Goal: Task Accomplishment & Management: Manage account settings

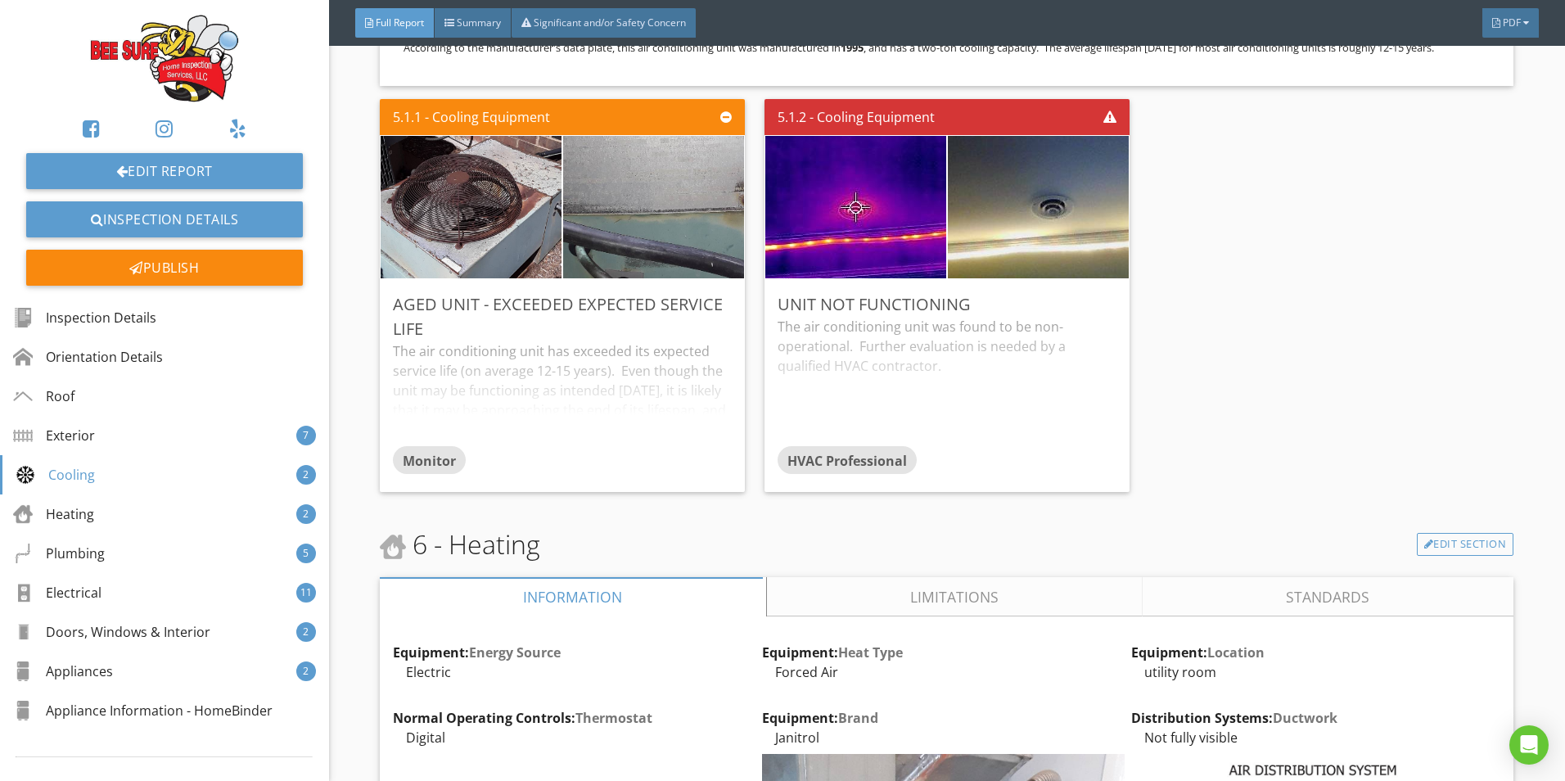
scroll to position [8187, 0]
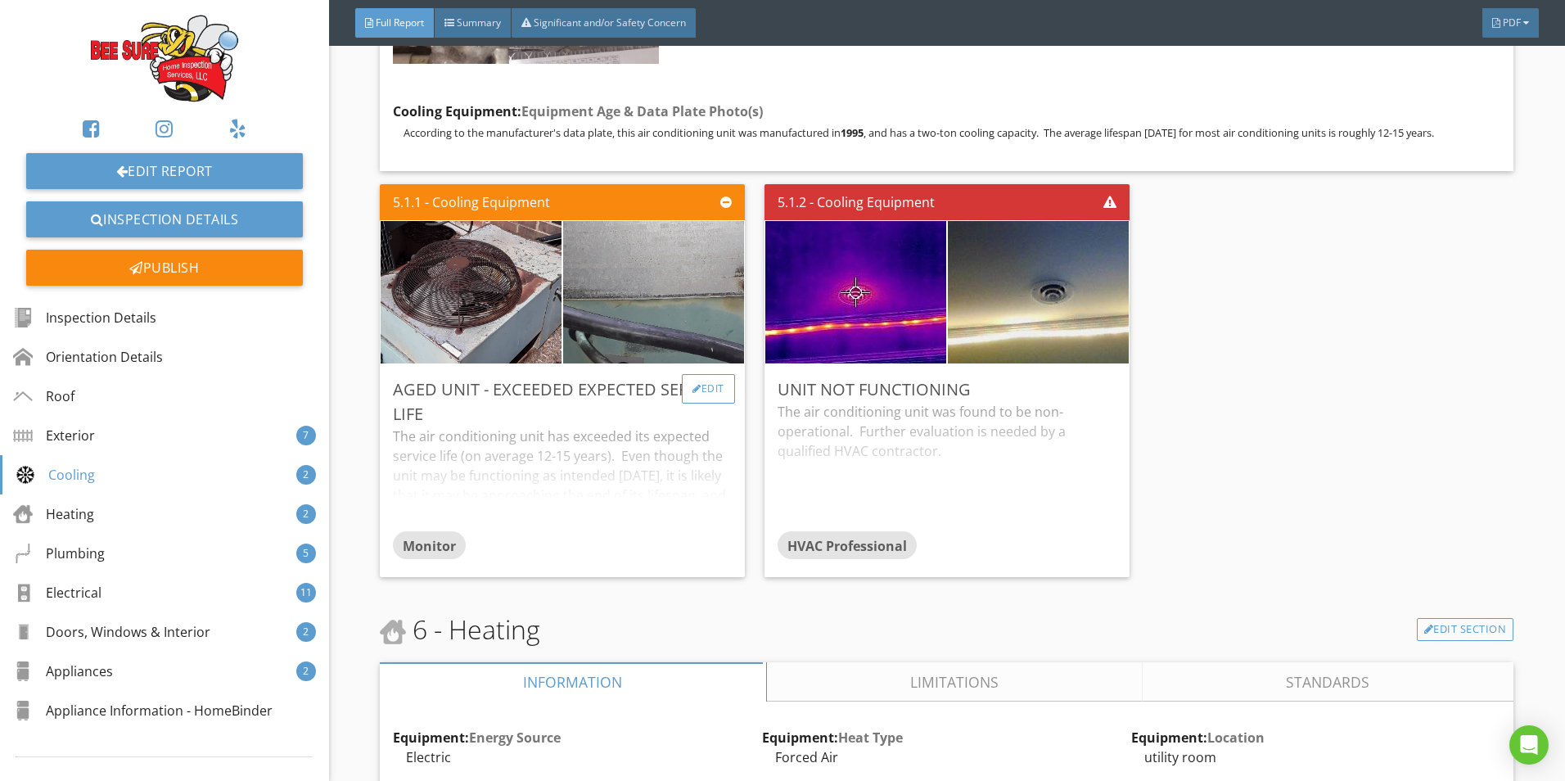
click at [693, 384] on div at bounding box center [697, 389] width 9 height 10
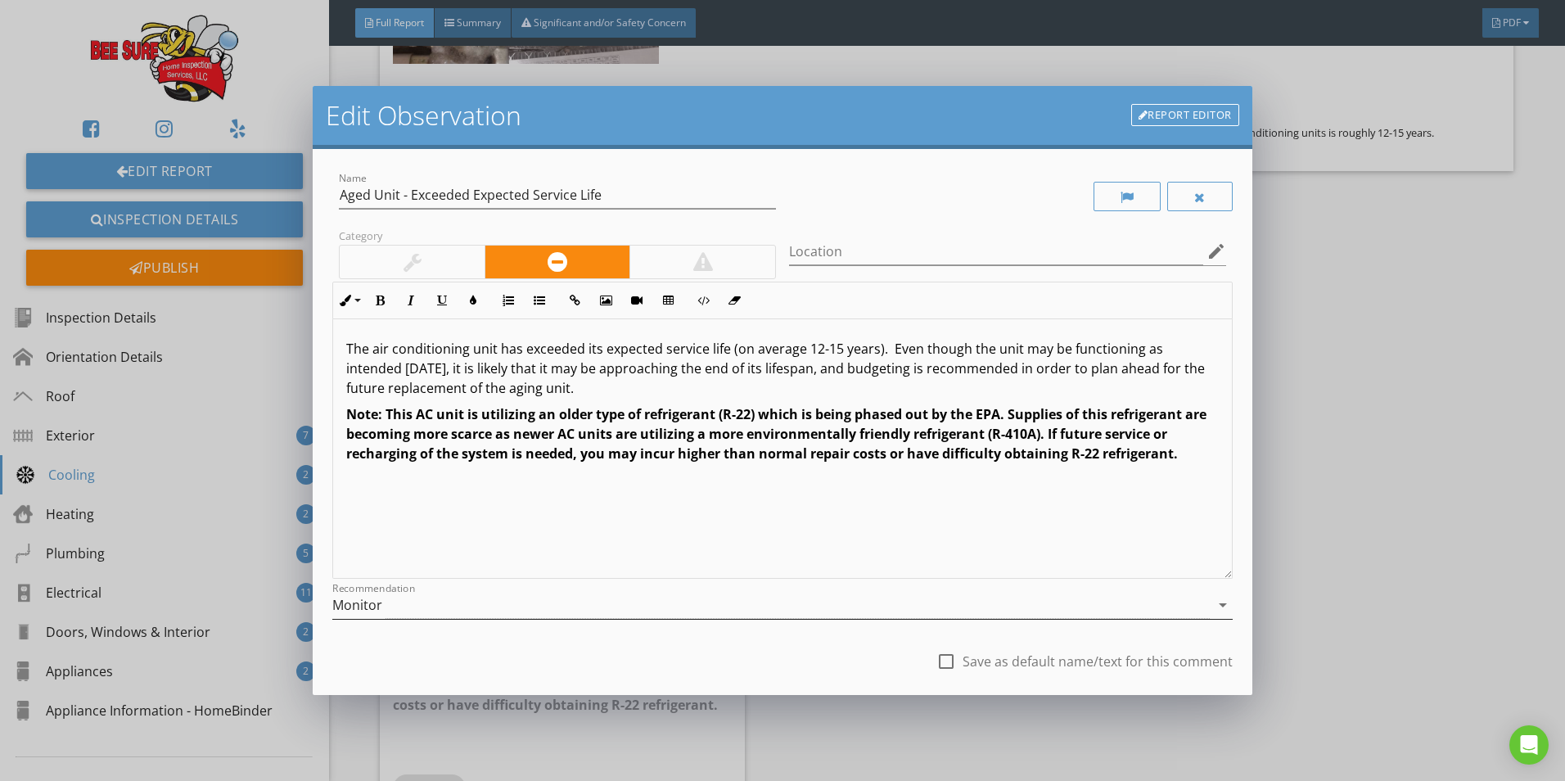
click at [446, 607] on div "Monitor" at bounding box center [770, 605] width 877 height 27
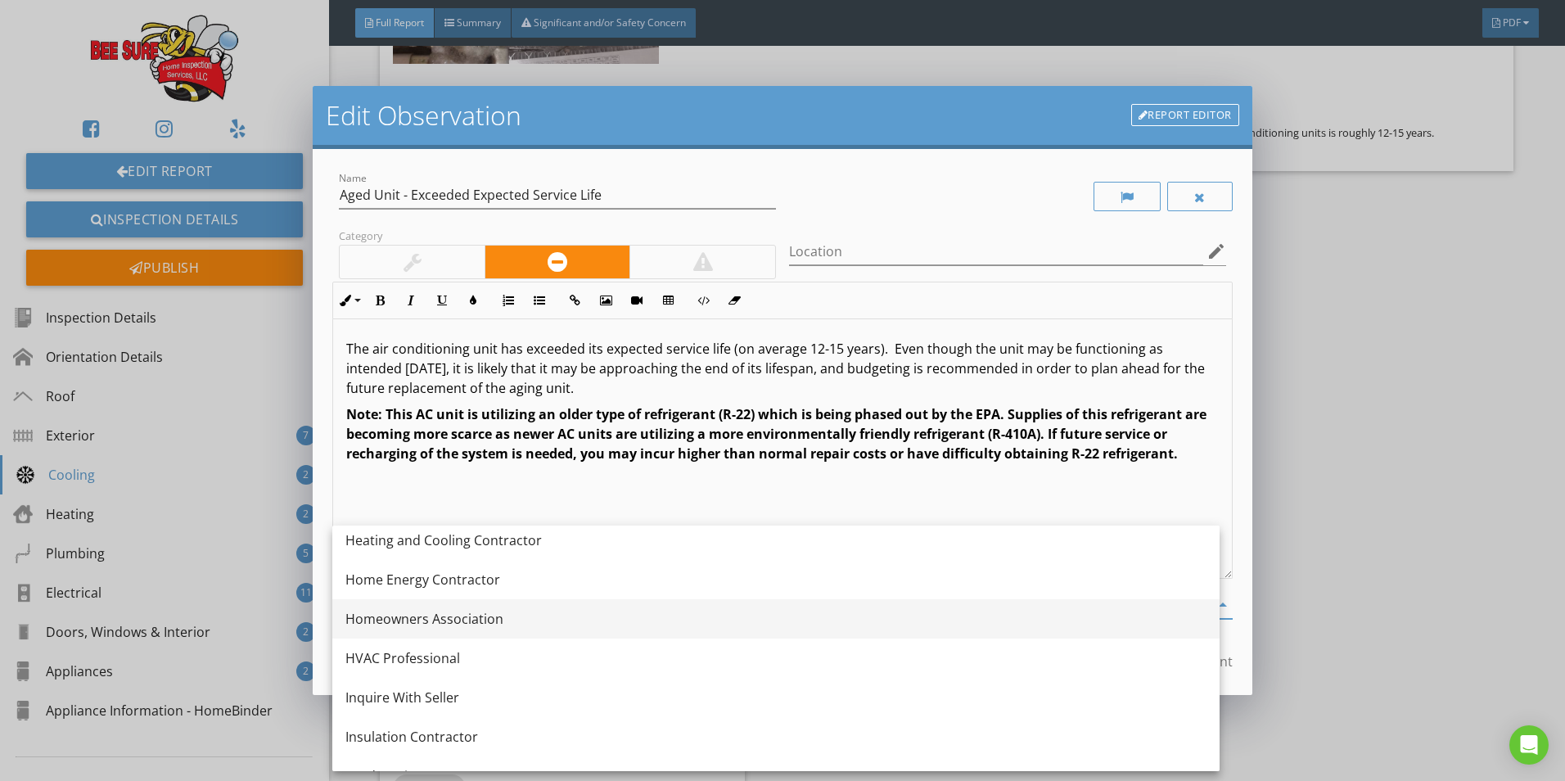
scroll to position [1146, 0]
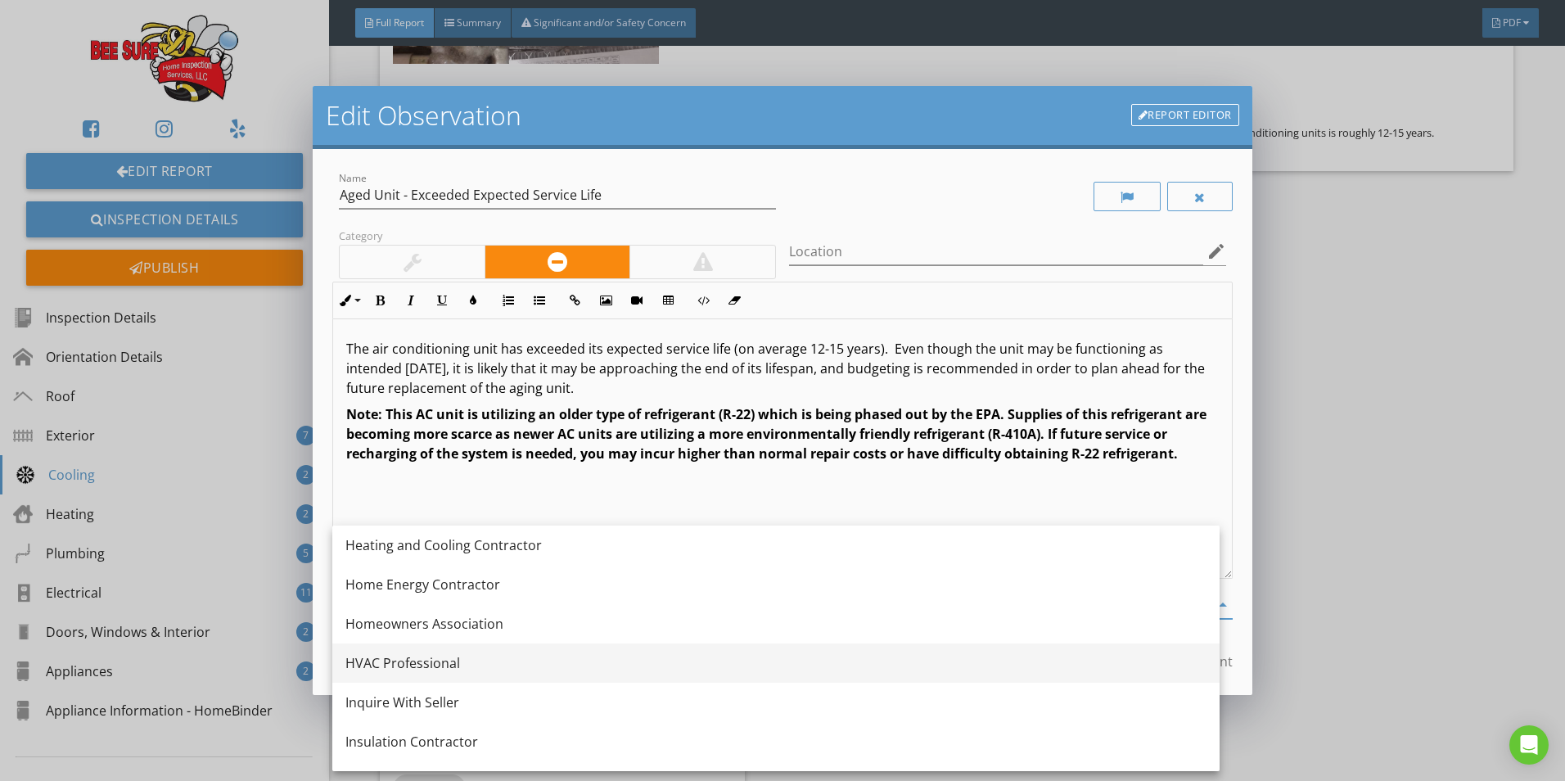
click at [418, 665] on div "HVAC Professional" at bounding box center [775, 663] width 861 height 20
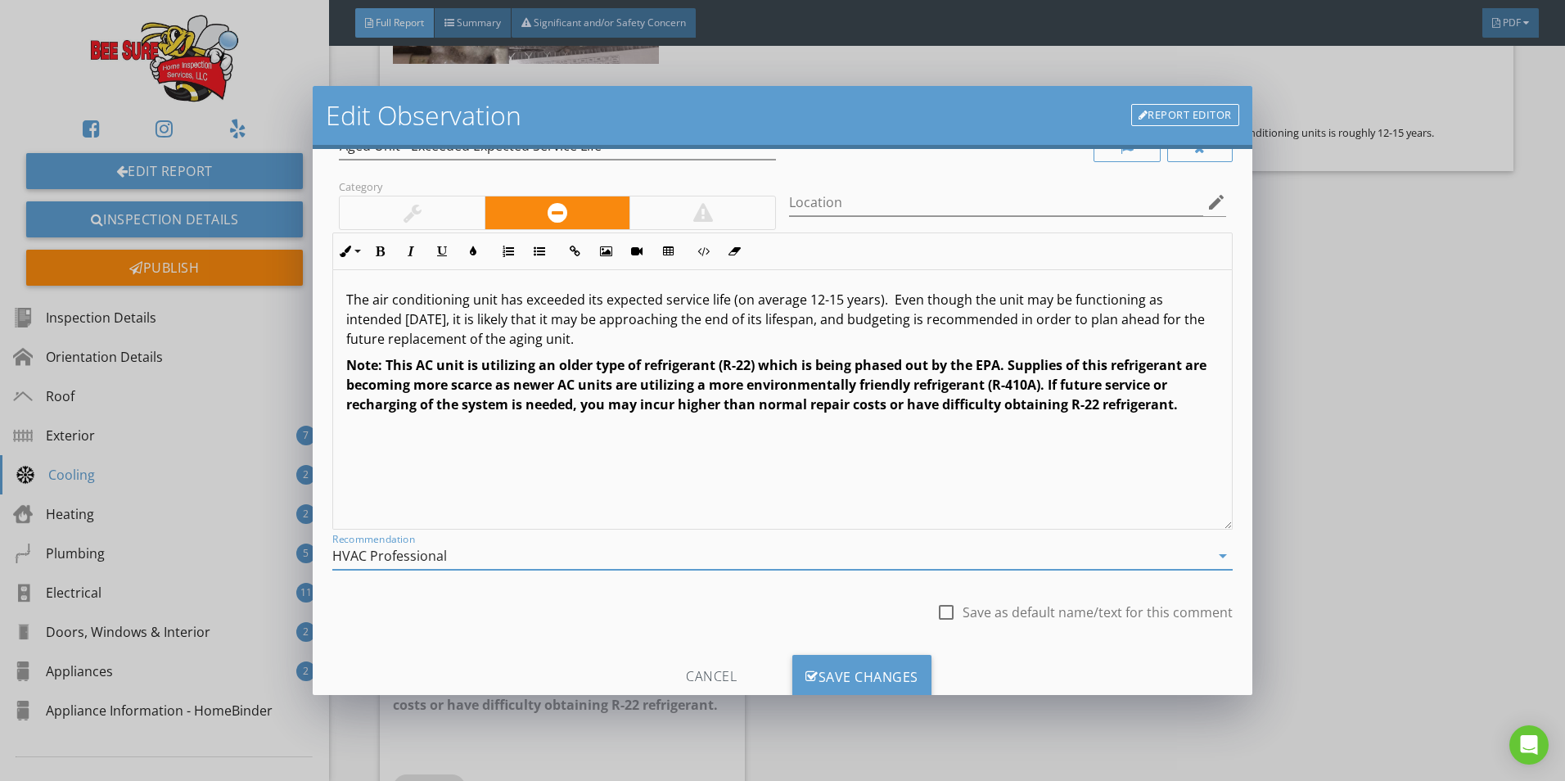
scroll to position [97, 0]
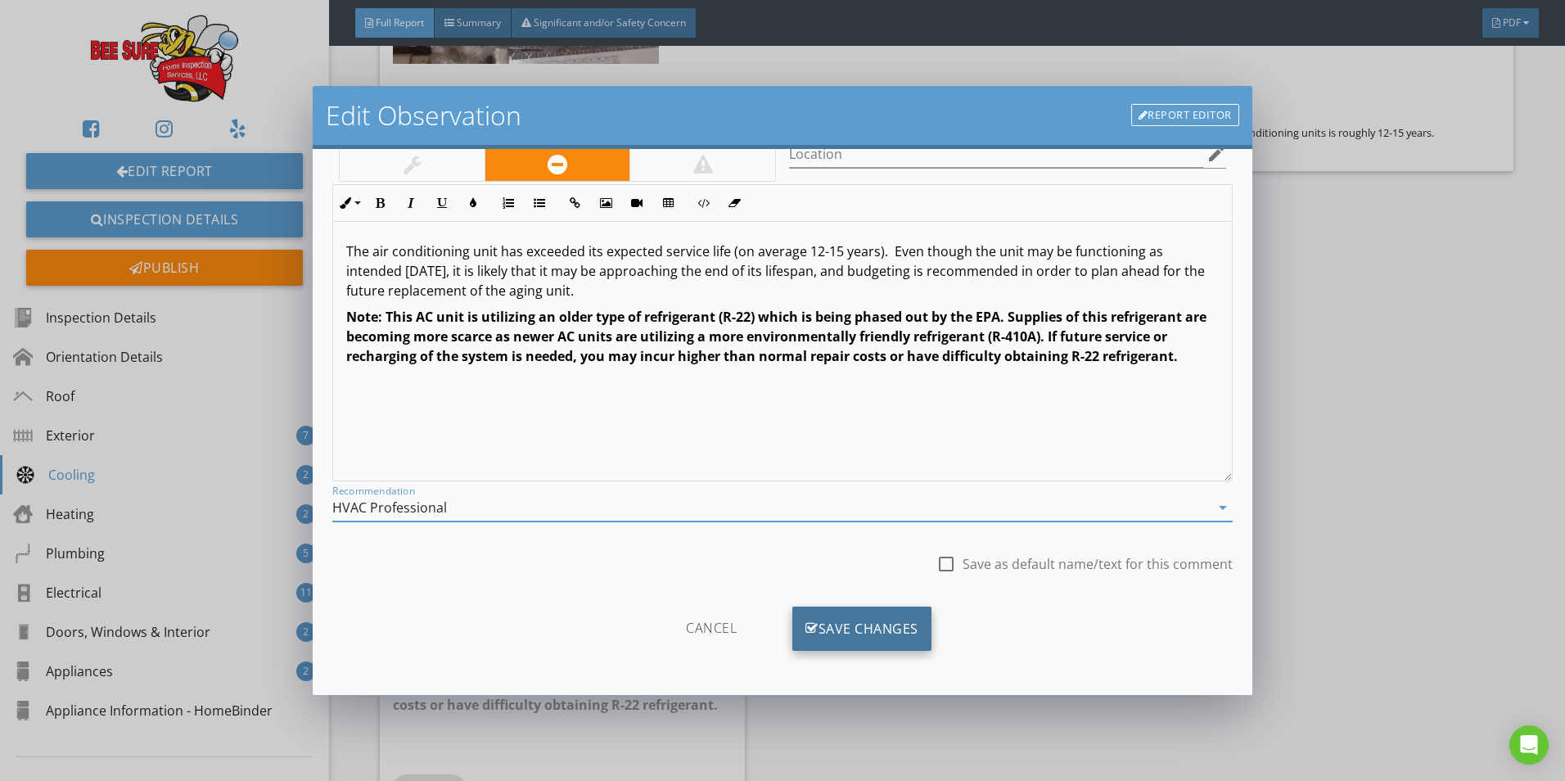
click at [828, 614] on div "Save Changes" at bounding box center [861, 629] width 139 height 44
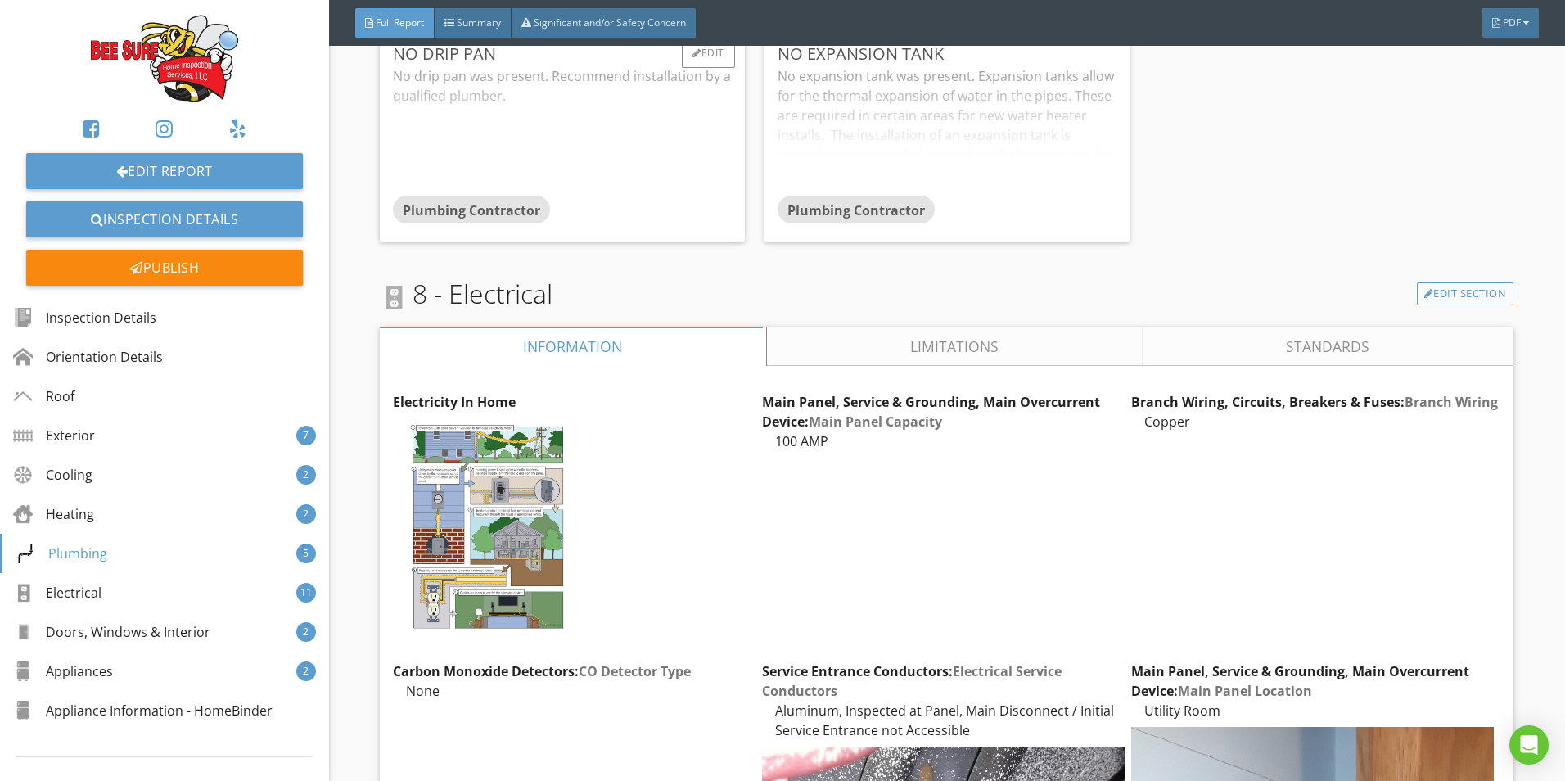
scroll to position [15310, 0]
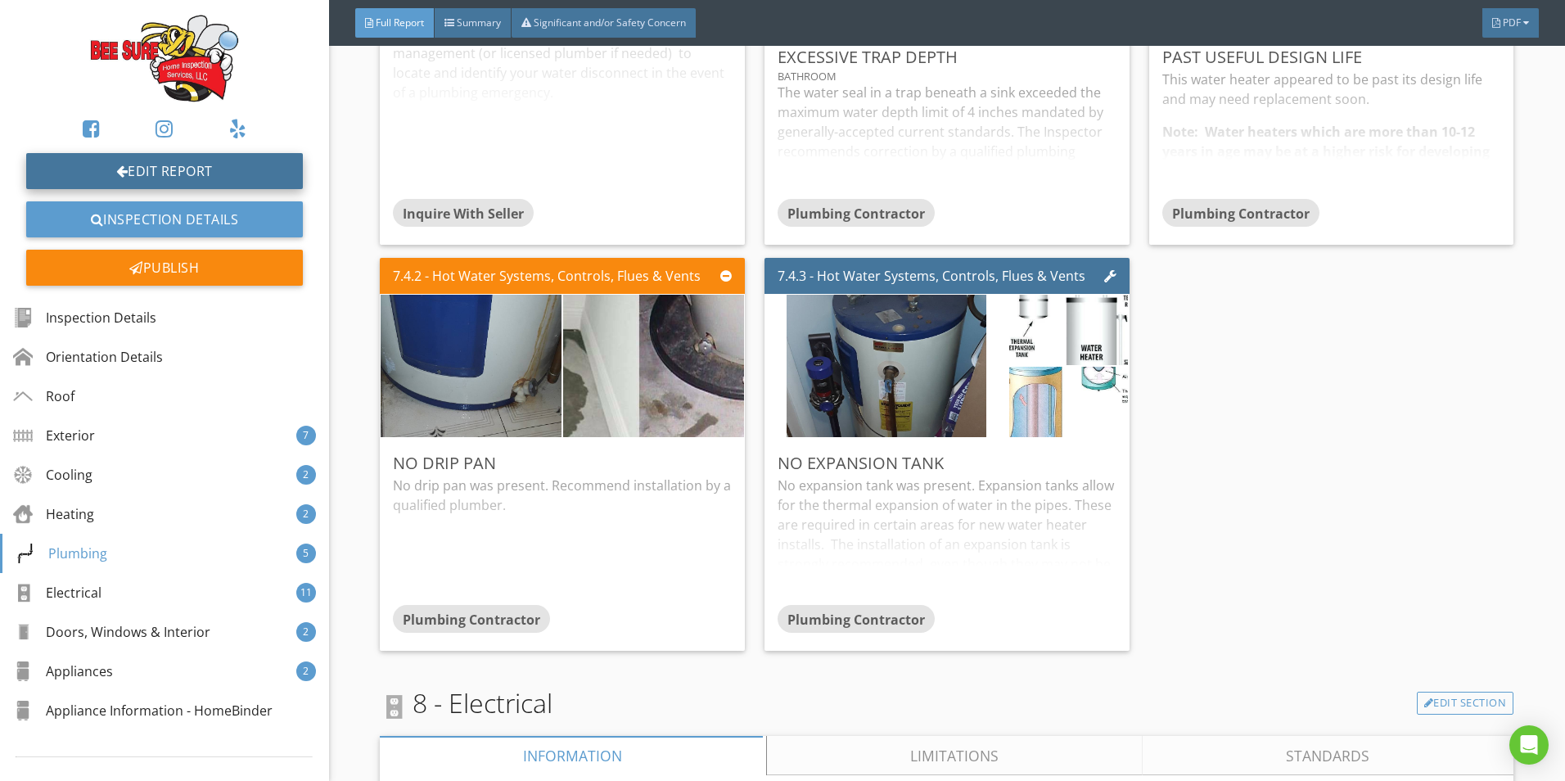
click at [139, 162] on link "Edit Report" at bounding box center [164, 171] width 277 height 36
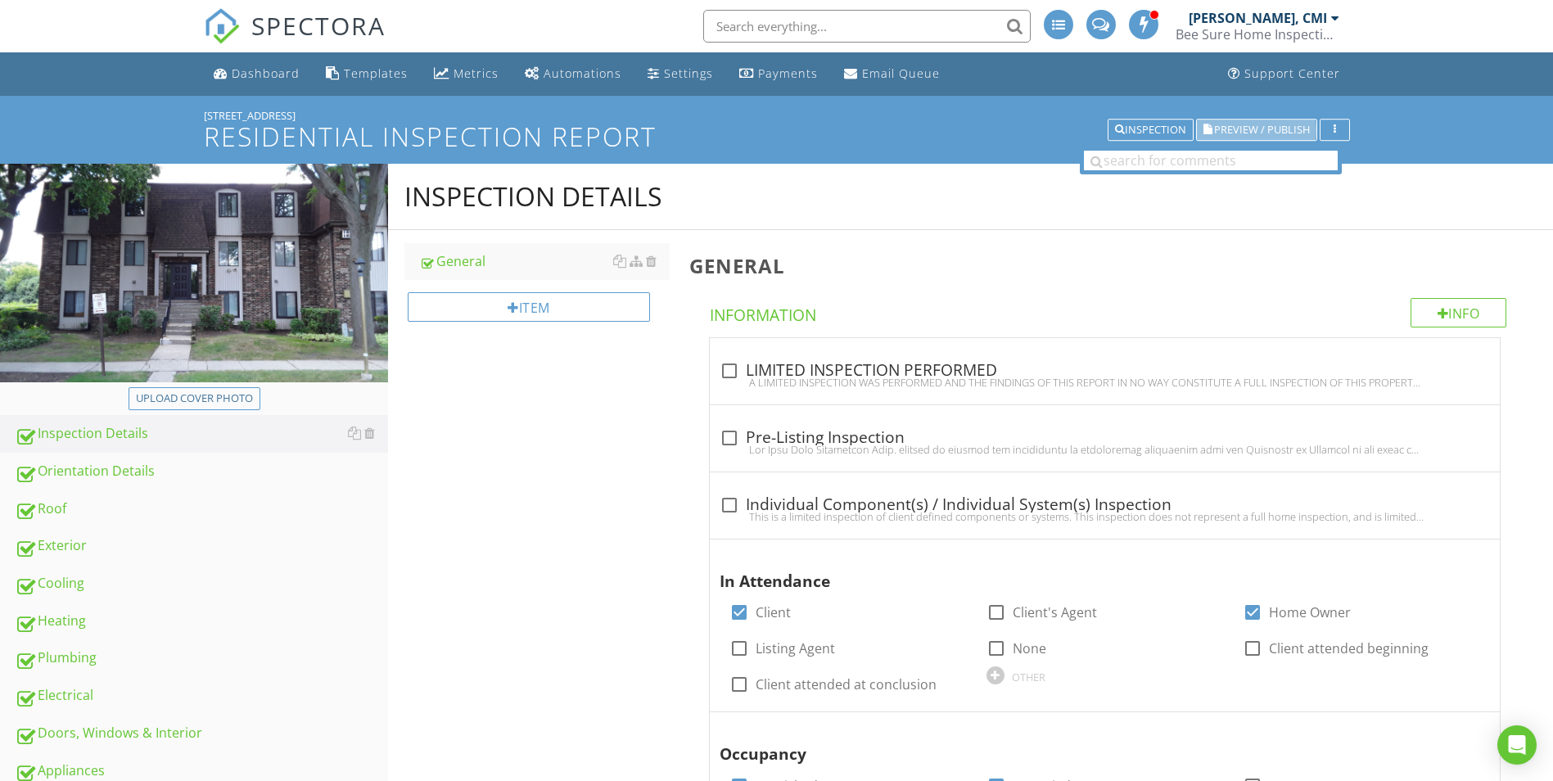
click at [1246, 124] on span "Preview / Publish" at bounding box center [1262, 129] width 96 height 11
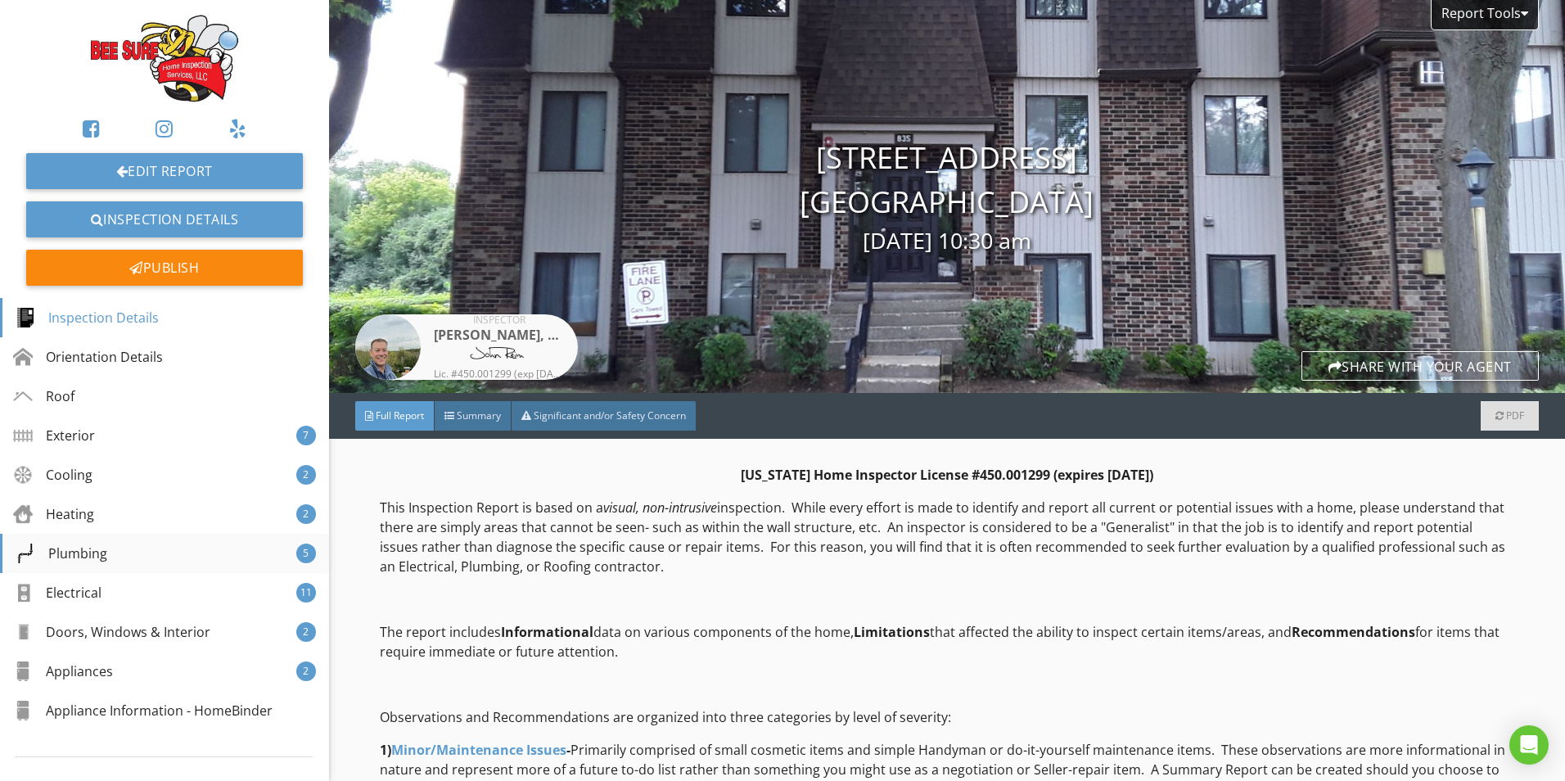
click at [129, 551] on div "Plumbing 5" at bounding box center [164, 553] width 329 height 39
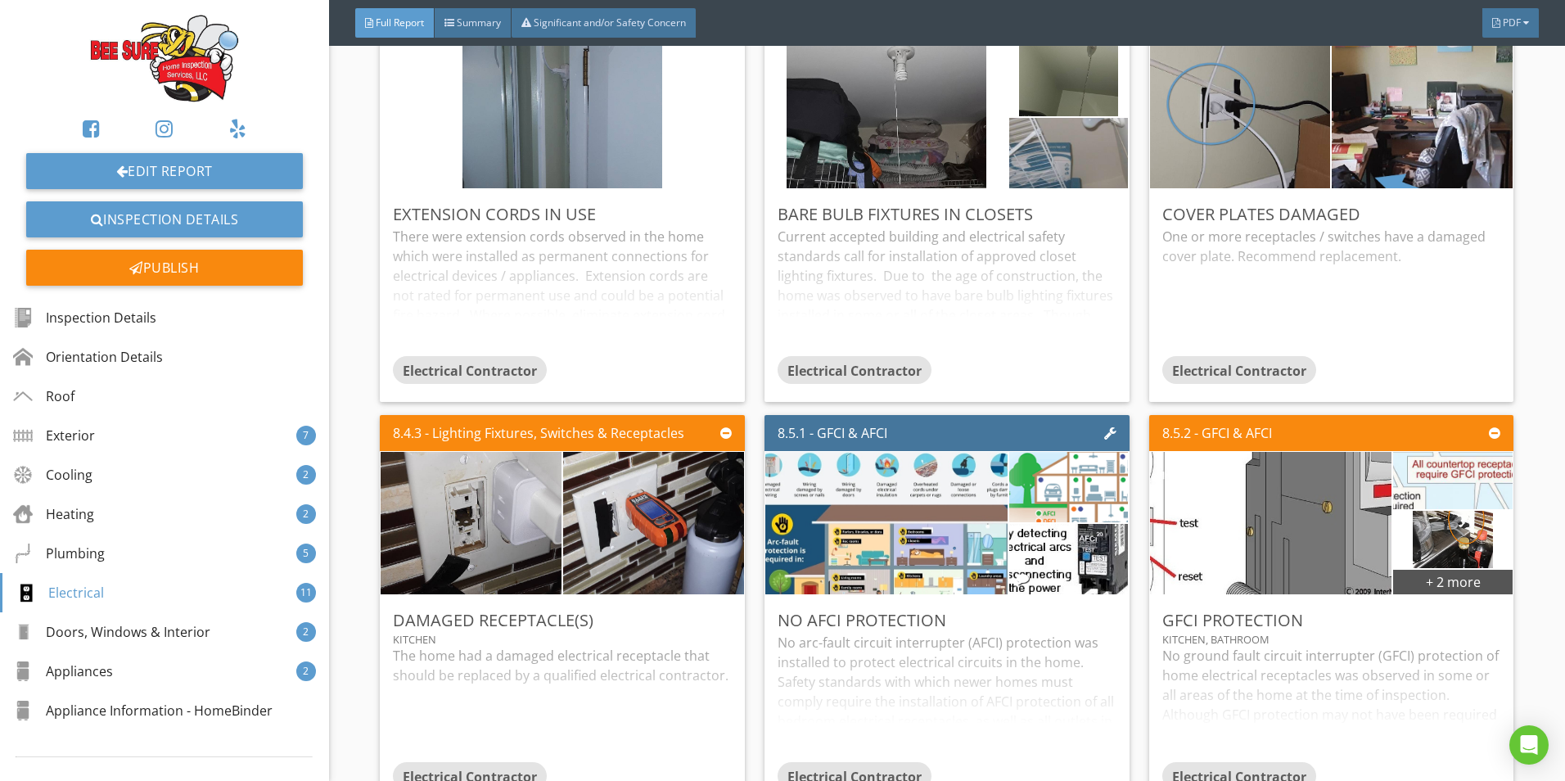
scroll to position [19321, 0]
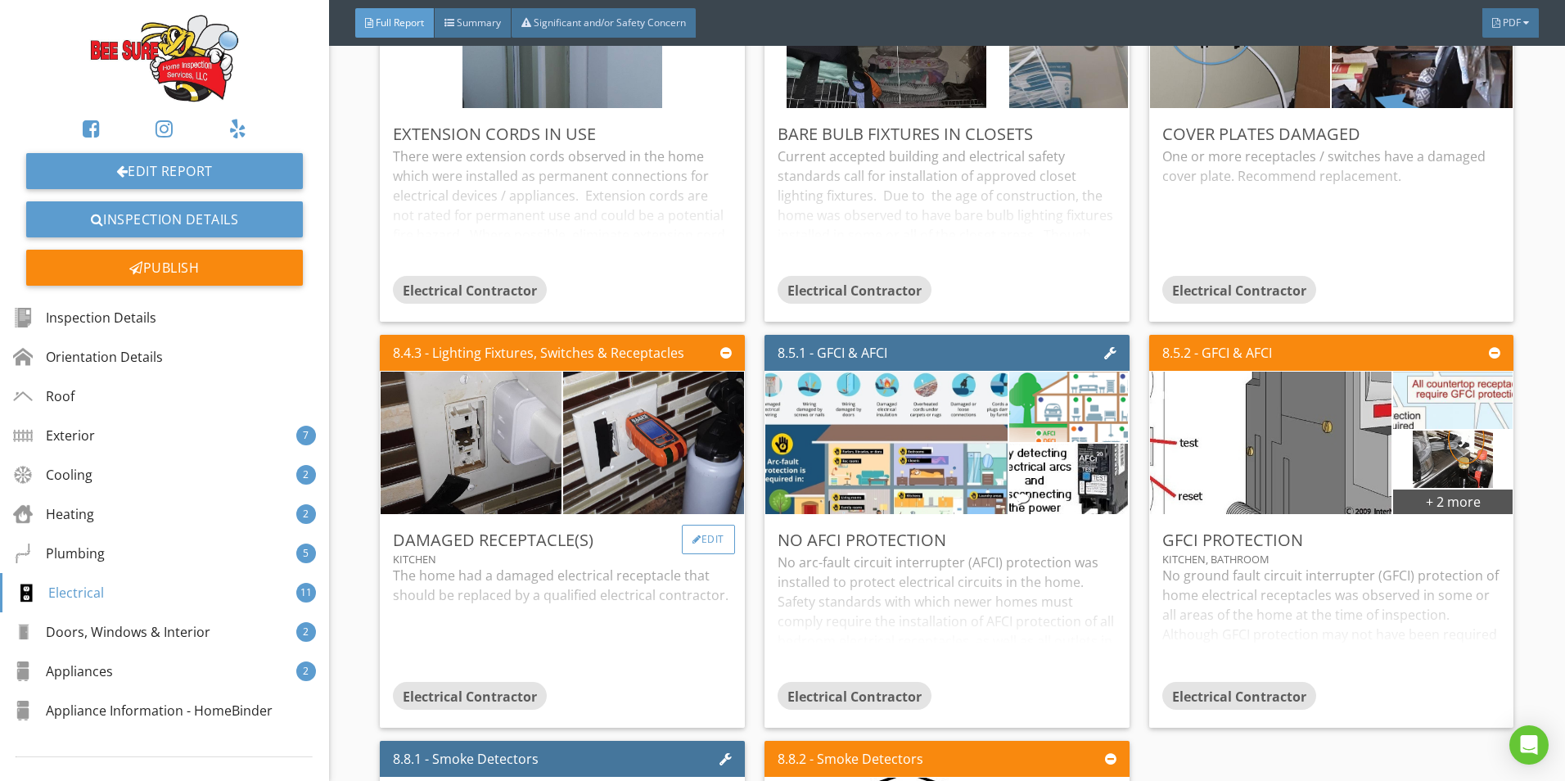
click at [693, 535] on div at bounding box center [697, 540] width 9 height 10
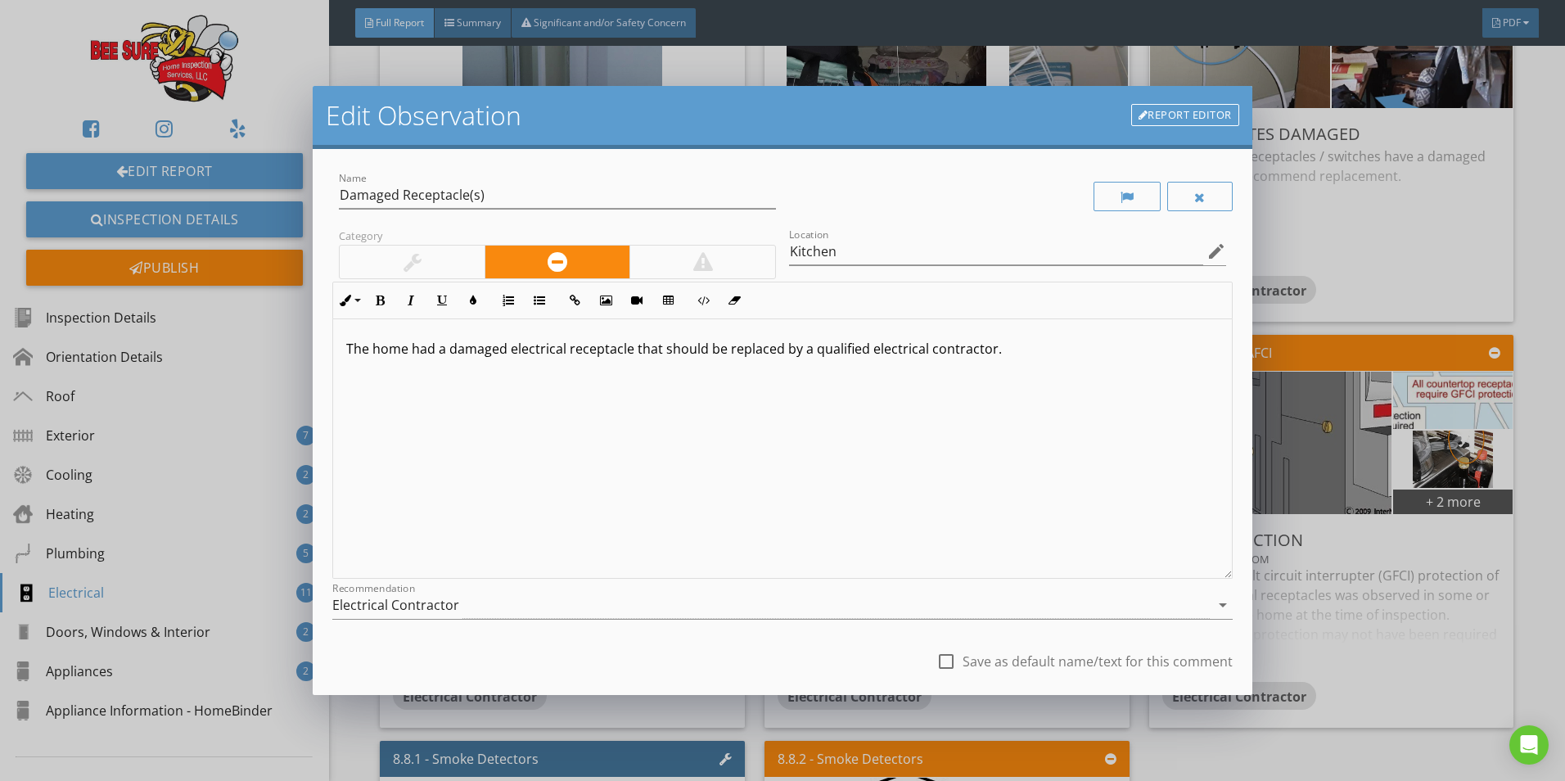
click at [687, 262] on div at bounding box center [703, 262] width 146 height 33
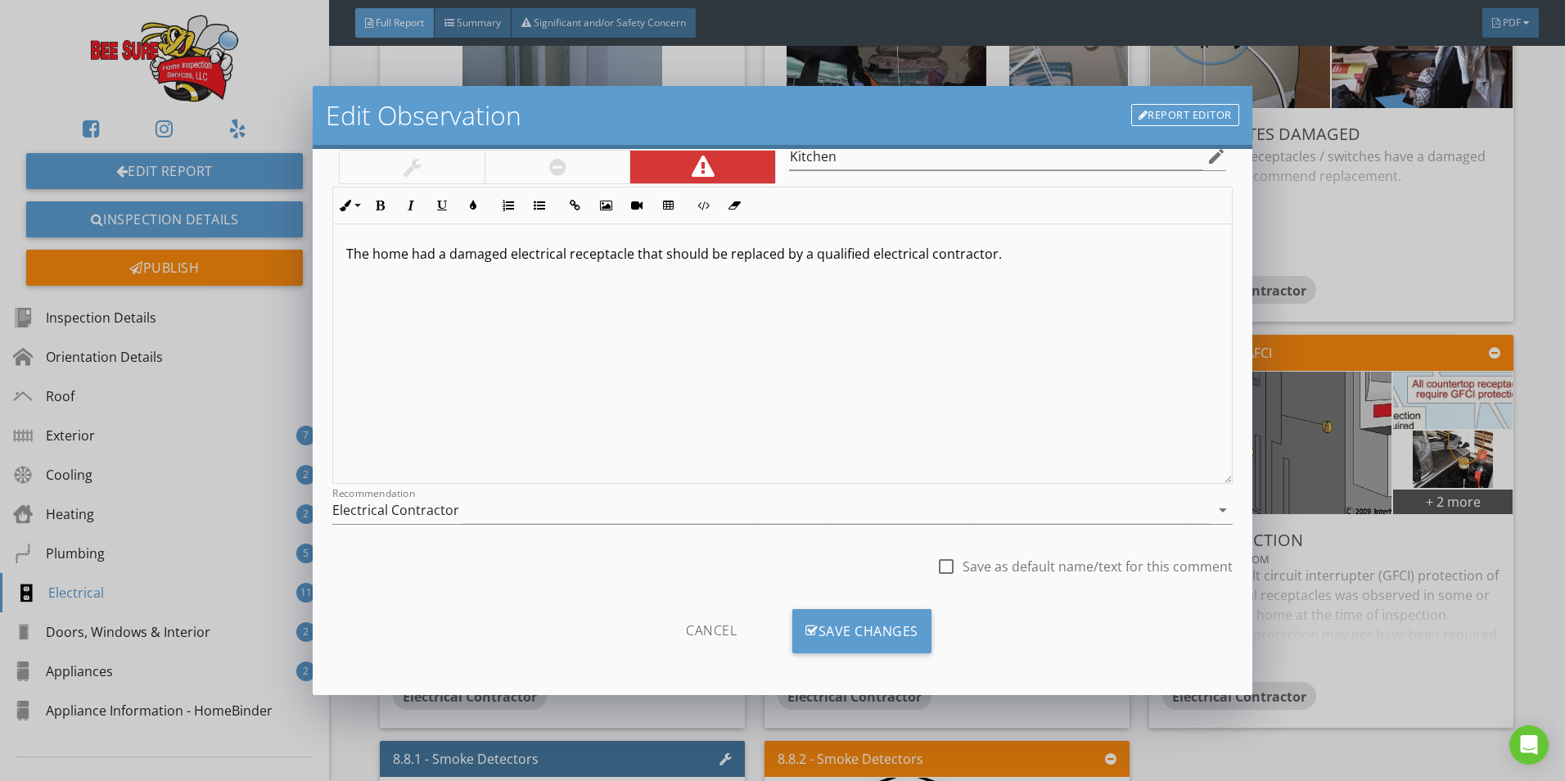
scroll to position [97, 0]
click at [811, 624] on div "Save Changes" at bounding box center [861, 629] width 139 height 44
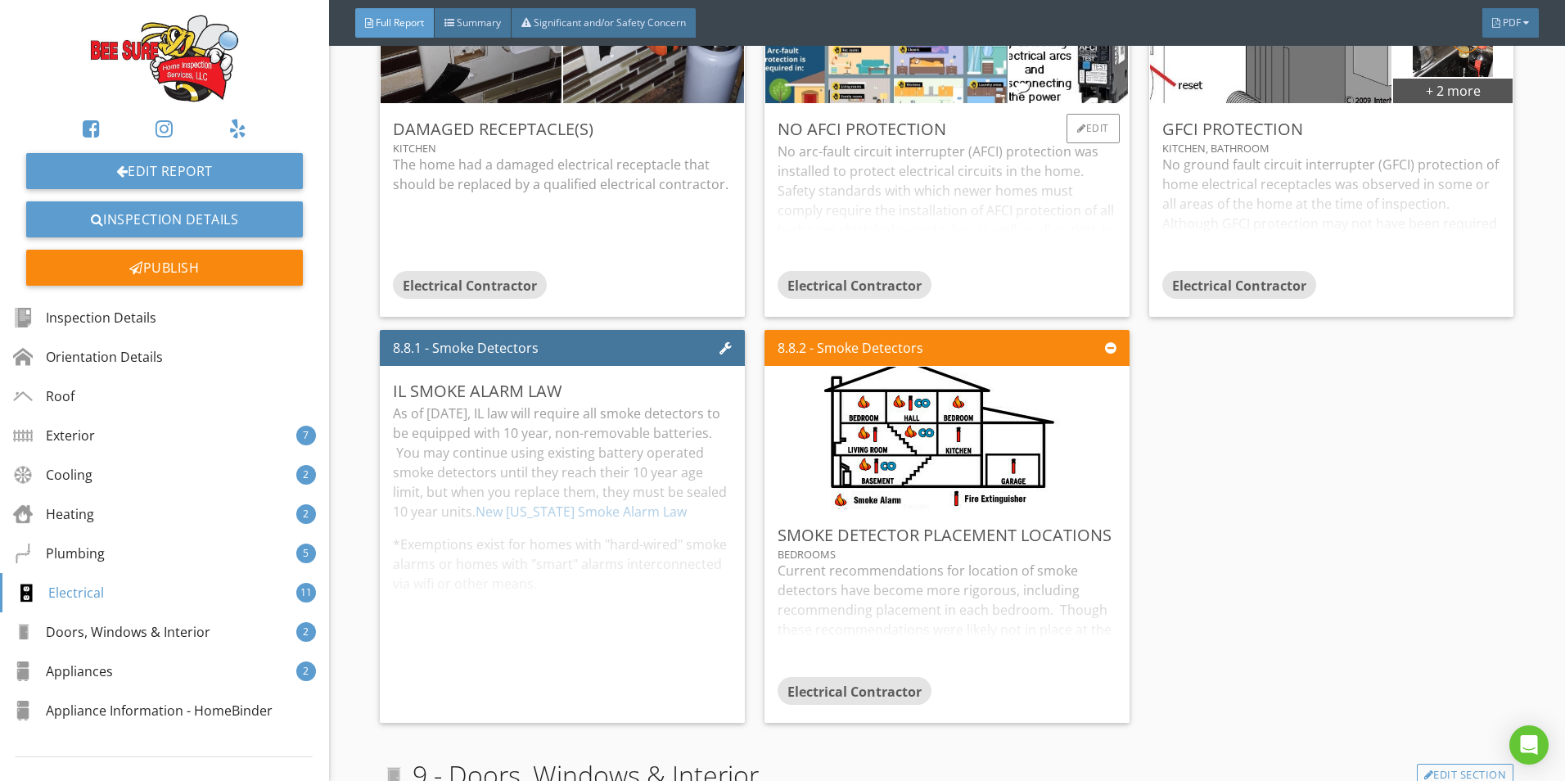
scroll to position [19730, 0]
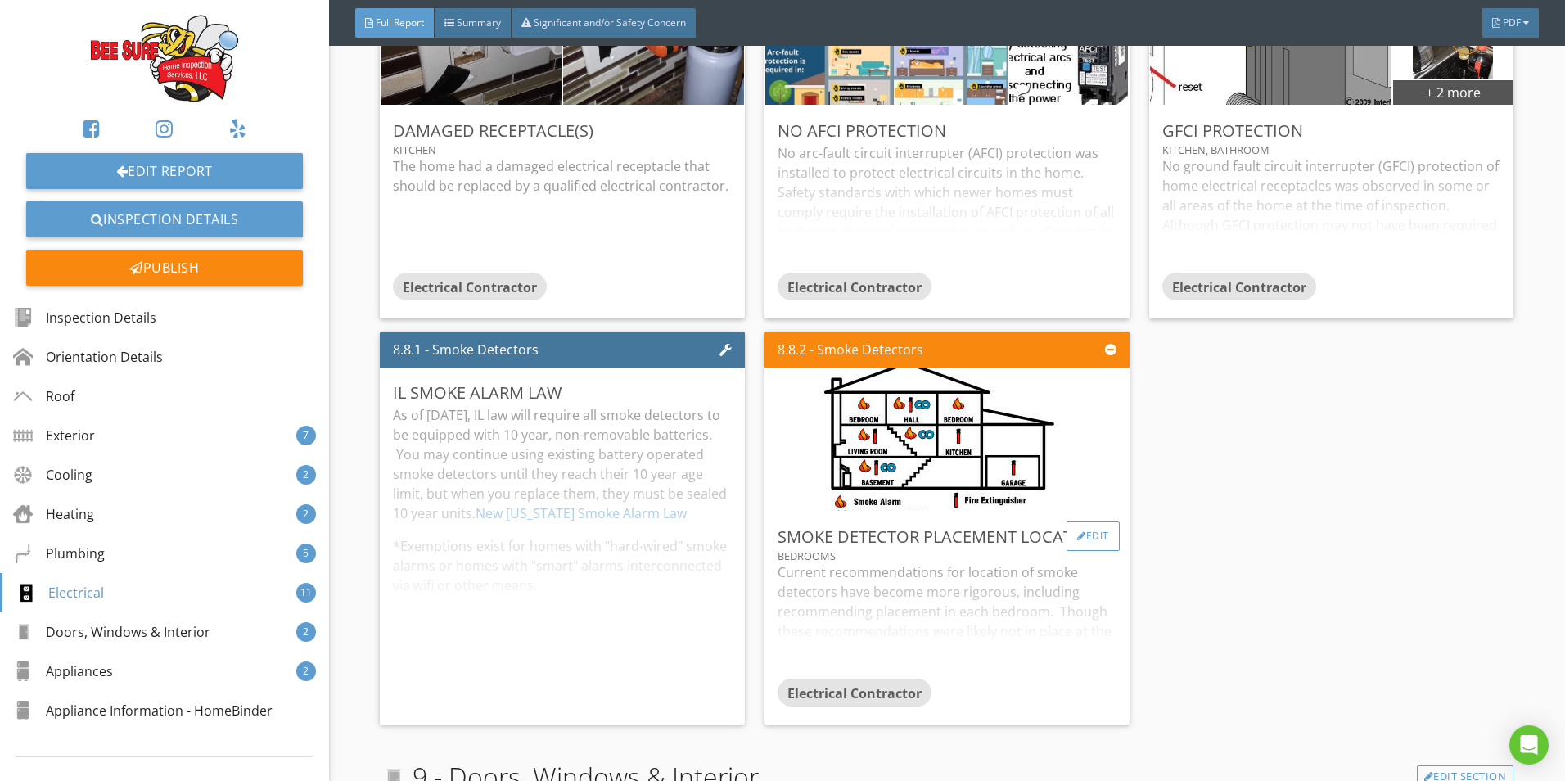
click at [1080, 522] on div "Edit" at bounding box center [1093, 536] width 53 height 29
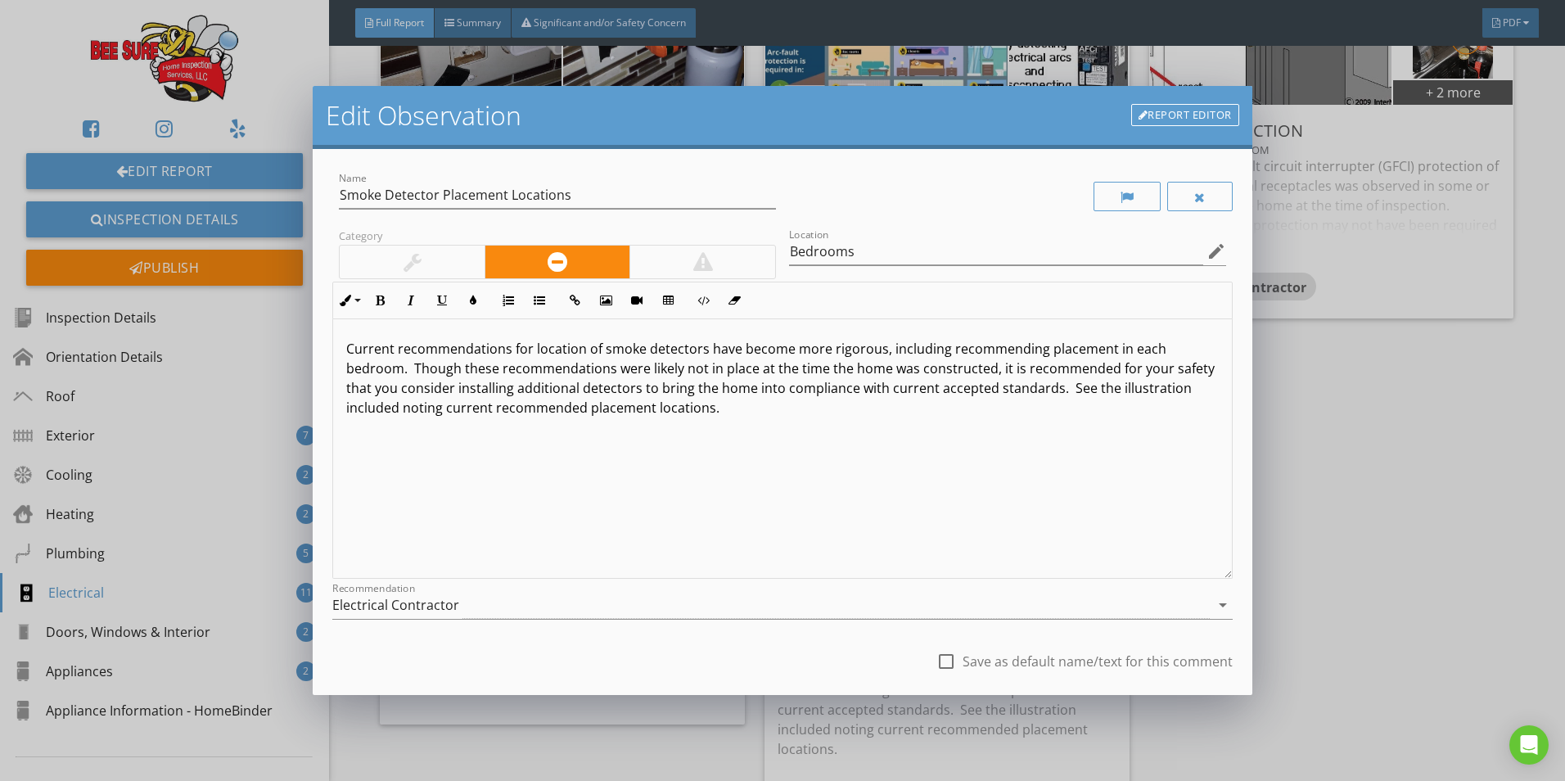
click at [729, 255] on div at bounding box center [703, 262] width 146 height 33
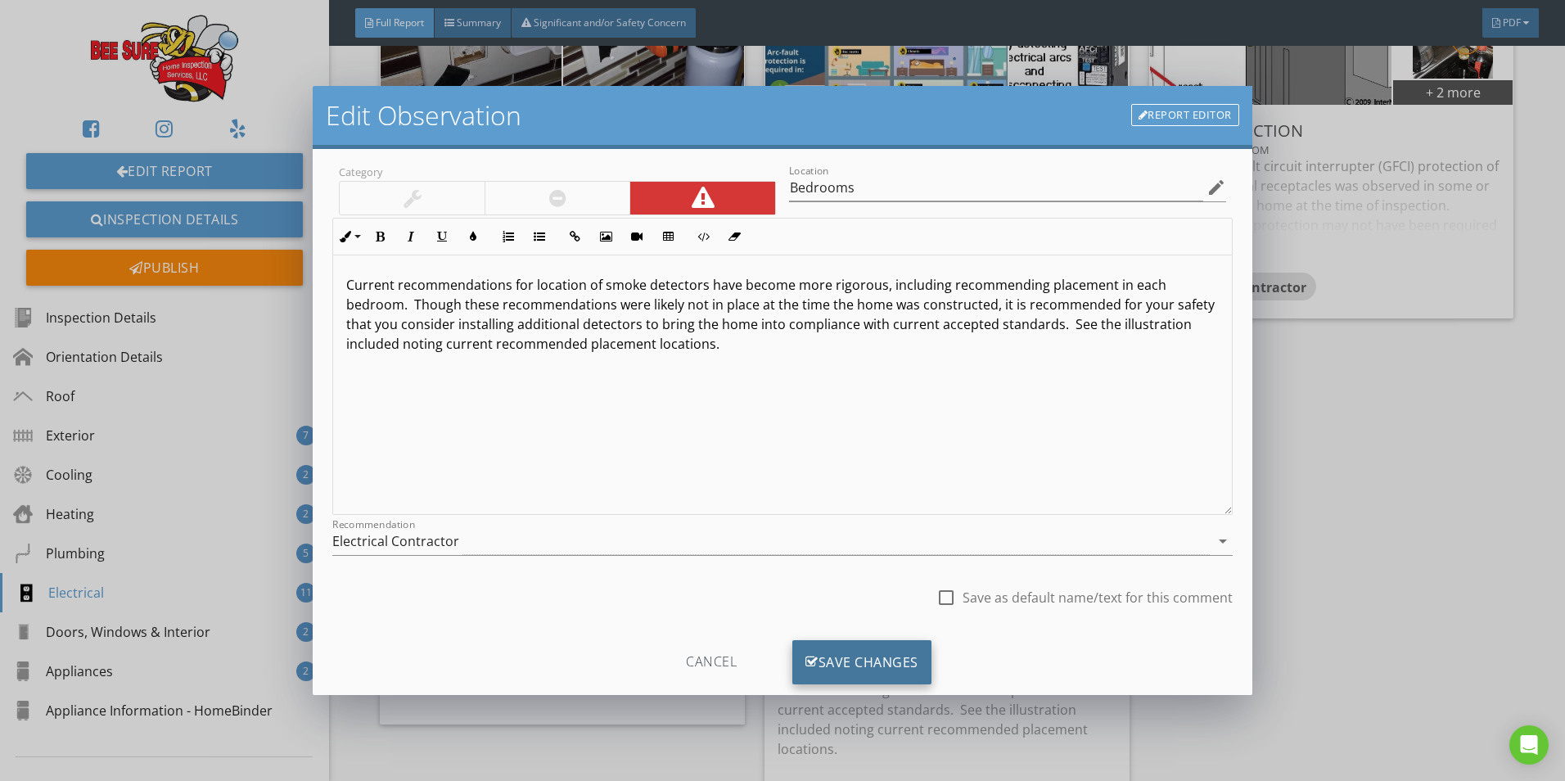
scroll to position [97, 0]
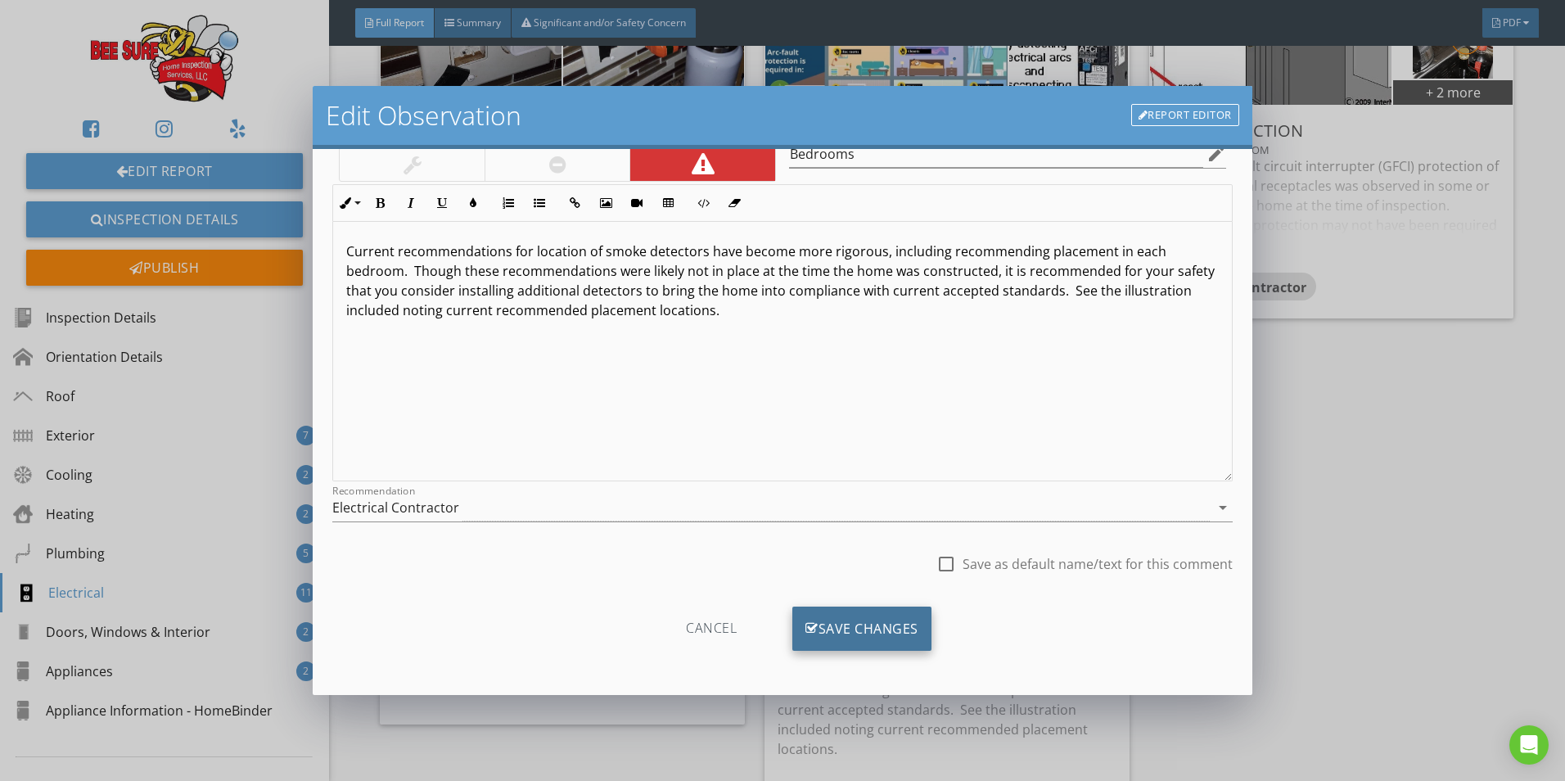
click at [833, 638] on div "Save Changes" at bounding box center [861, 629] width 139 height 44
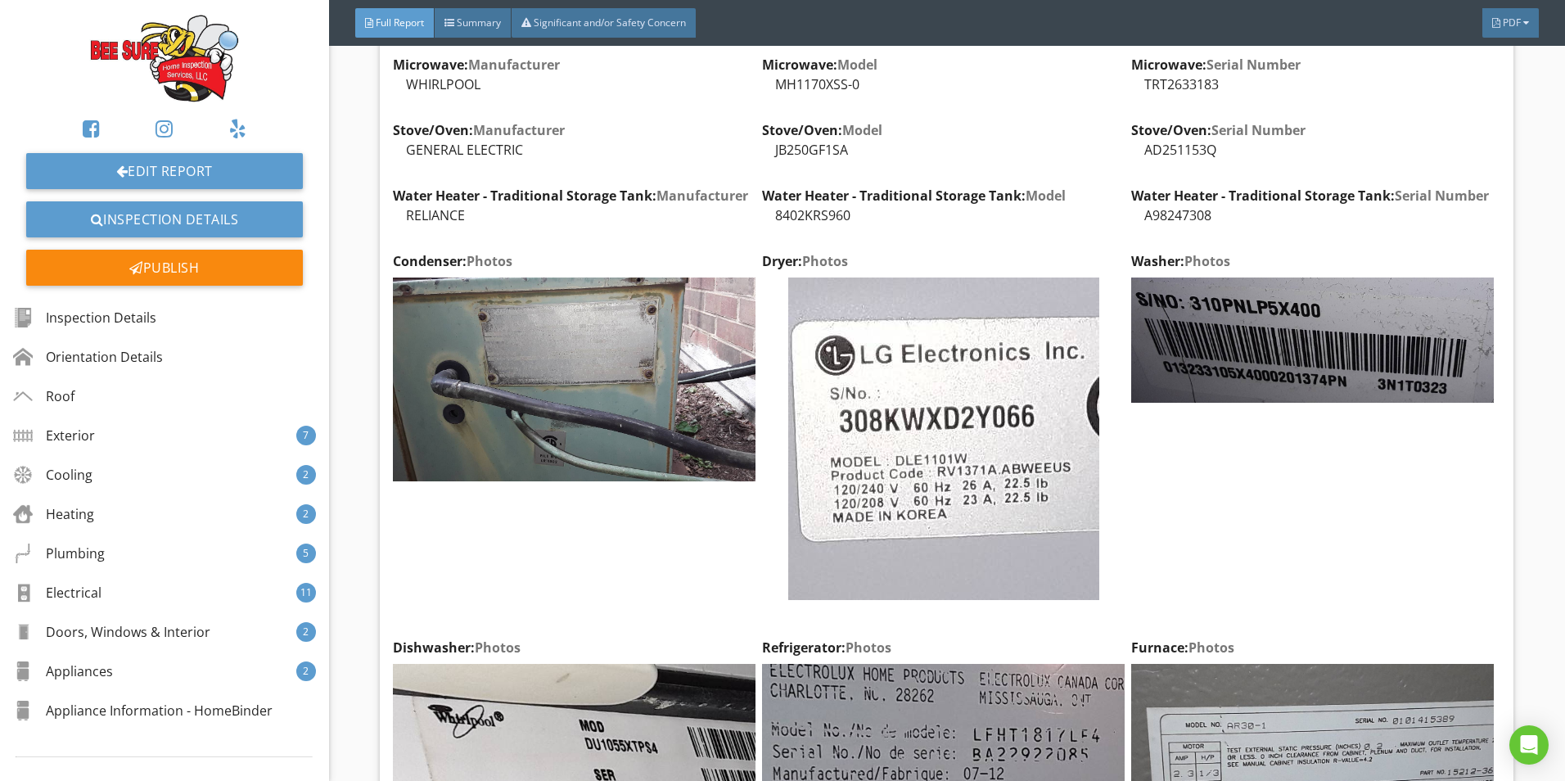
scroll to position [28809, 0]
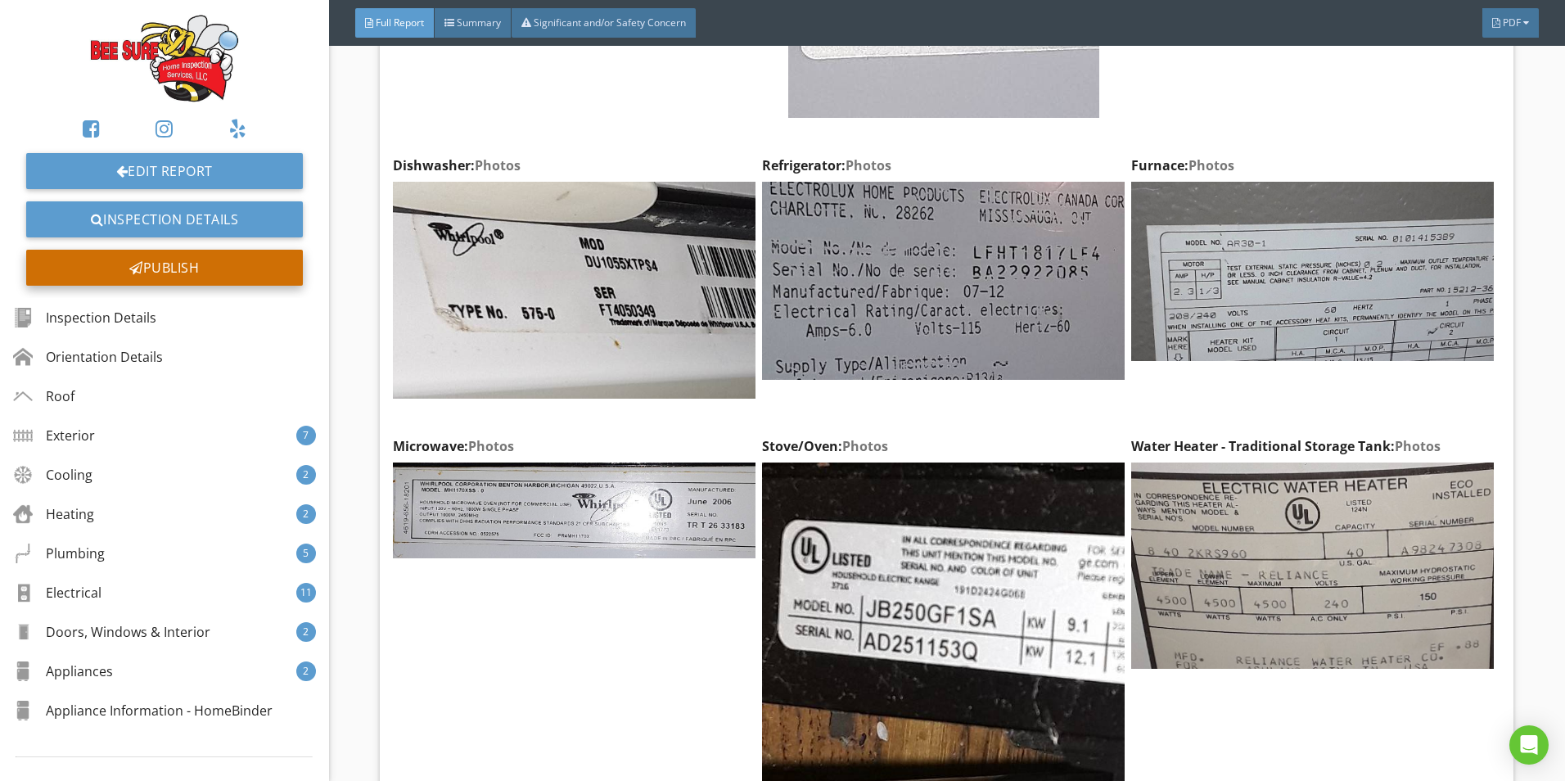
click at [196, 281] on div "Publish" at bounding box center [164, 268] width 277 height 36
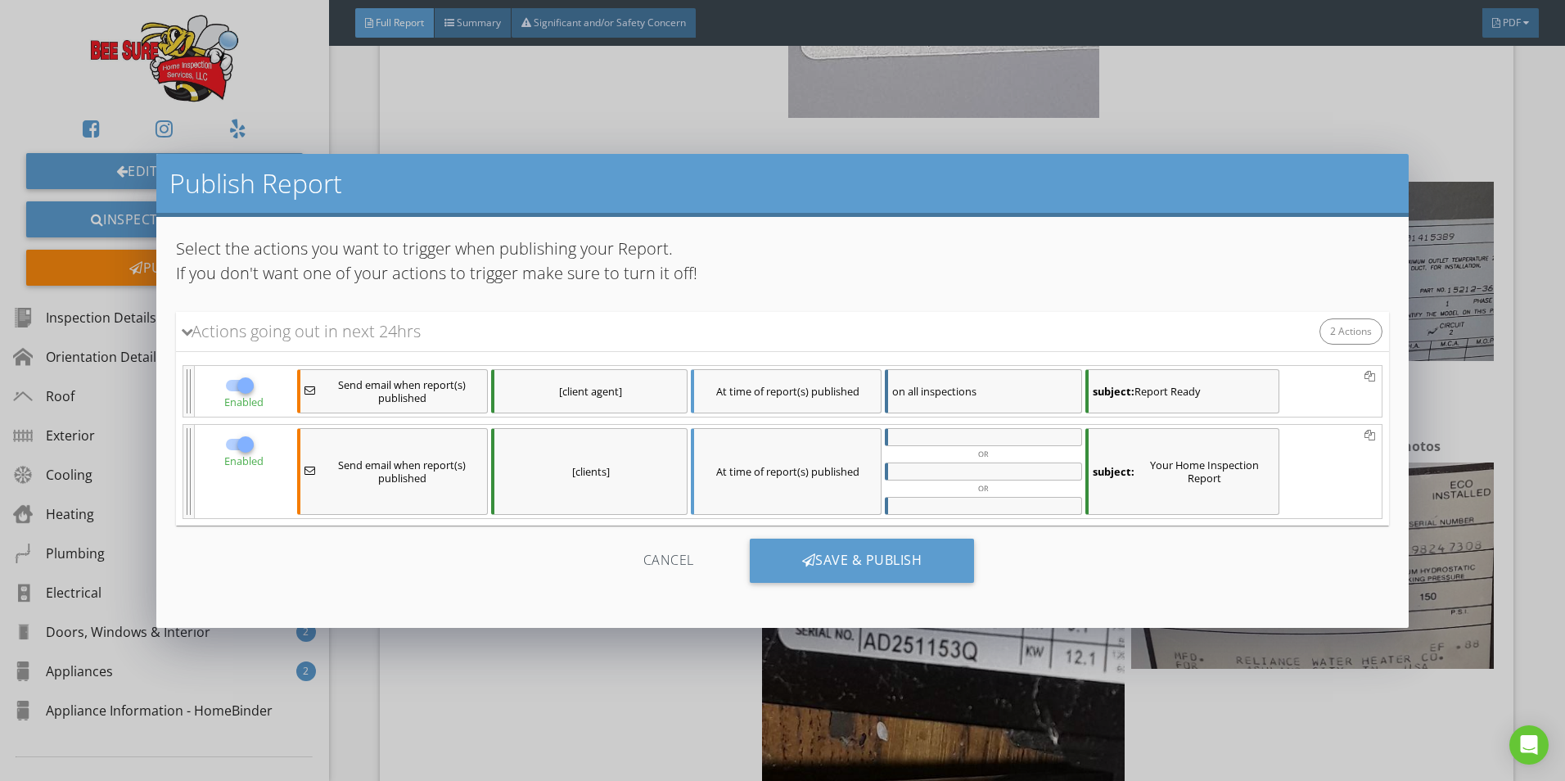
click at [233, 377] on div at bounding box center [239, 386] width 31 height 20
click at [237, 381] on div at bounding box center [246, 386] width 28 height 28
checkbox input "false"
click at [867, 555] on div "Save & Publish" at bounding box center [862, 561] width 225 height 44
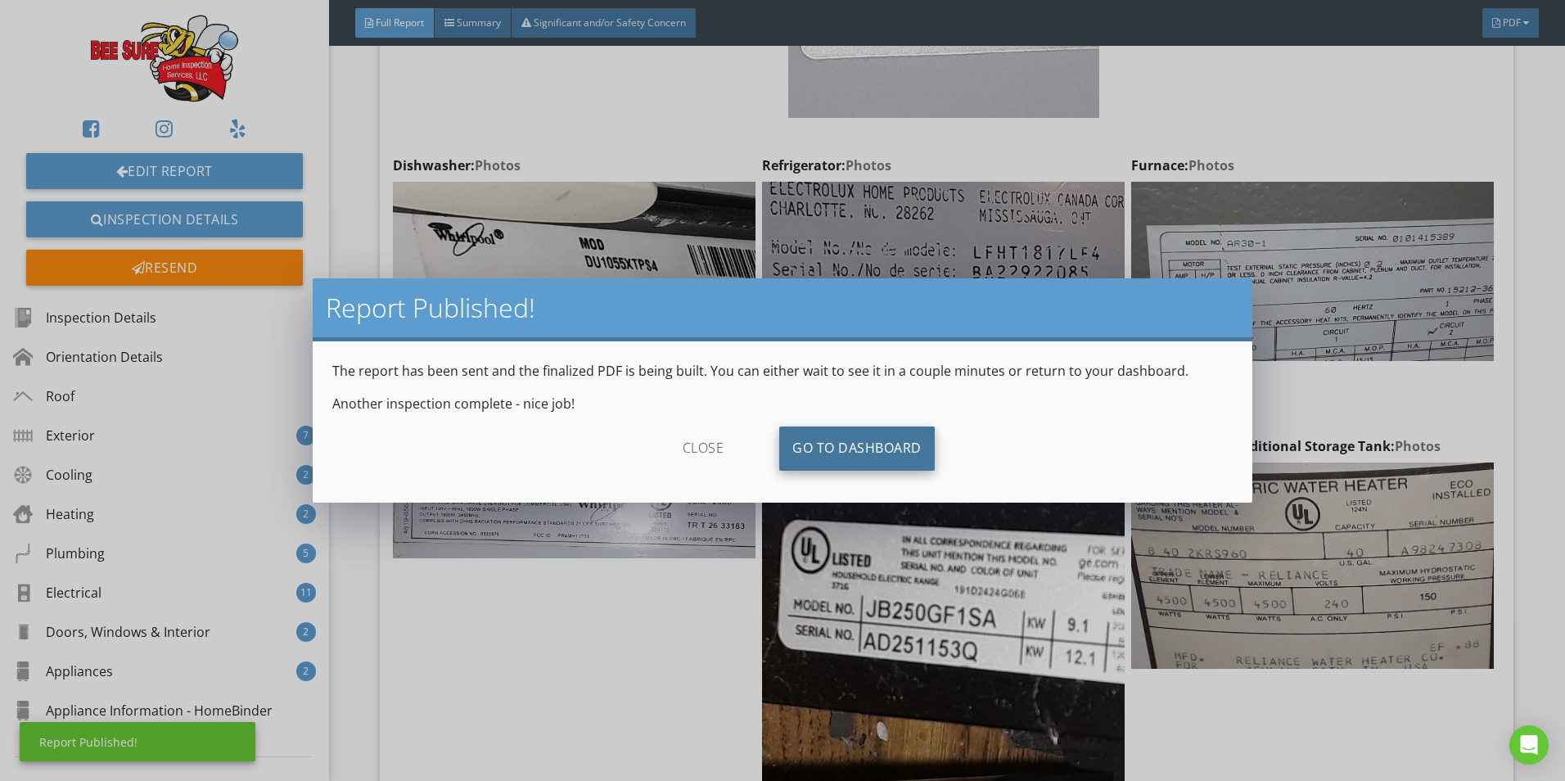
click at [846, 436] on link "Go To Dashboard" at bounding box center [857, 449] width 156 height 44
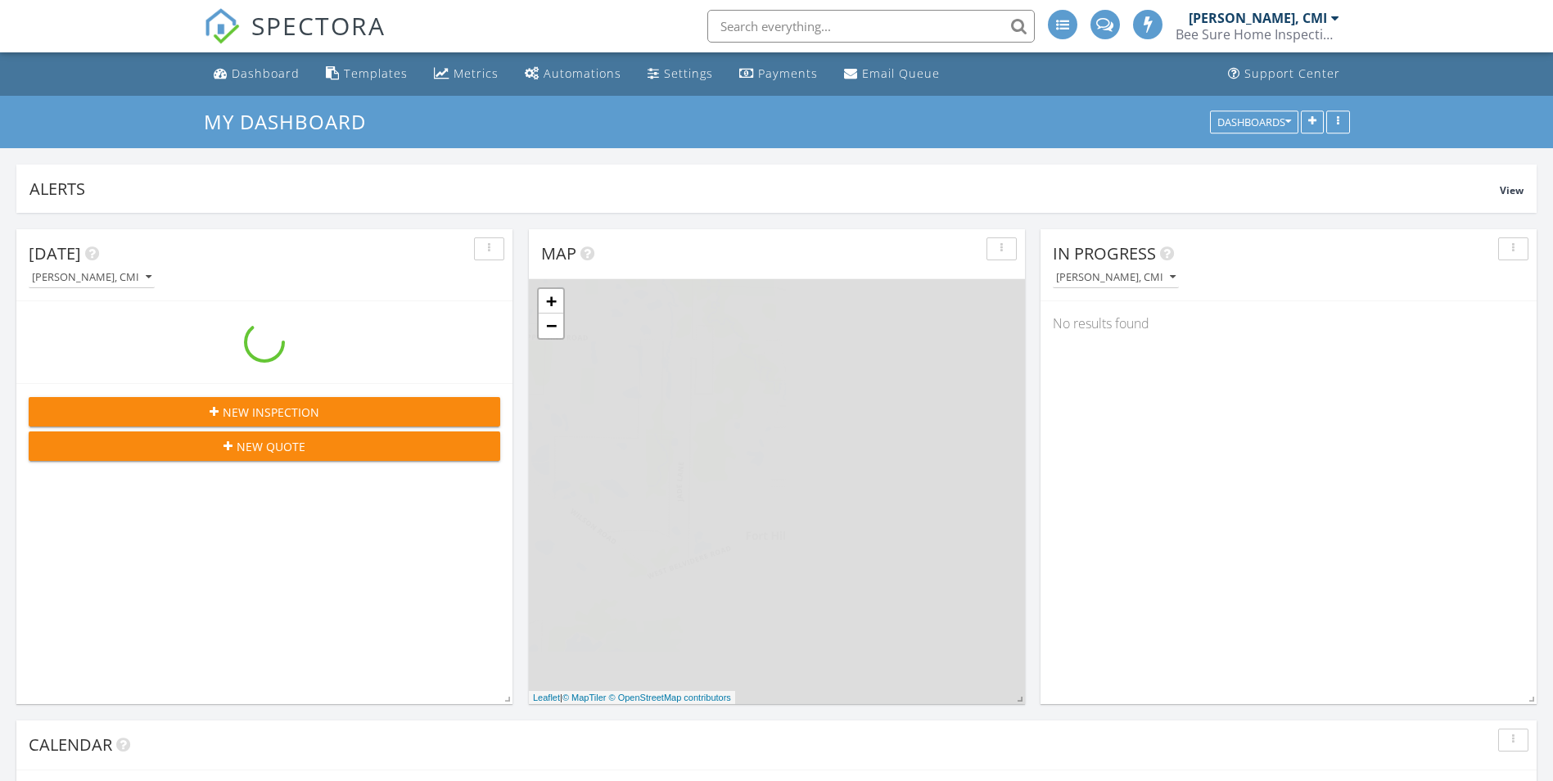
scroll to position [352, 496]
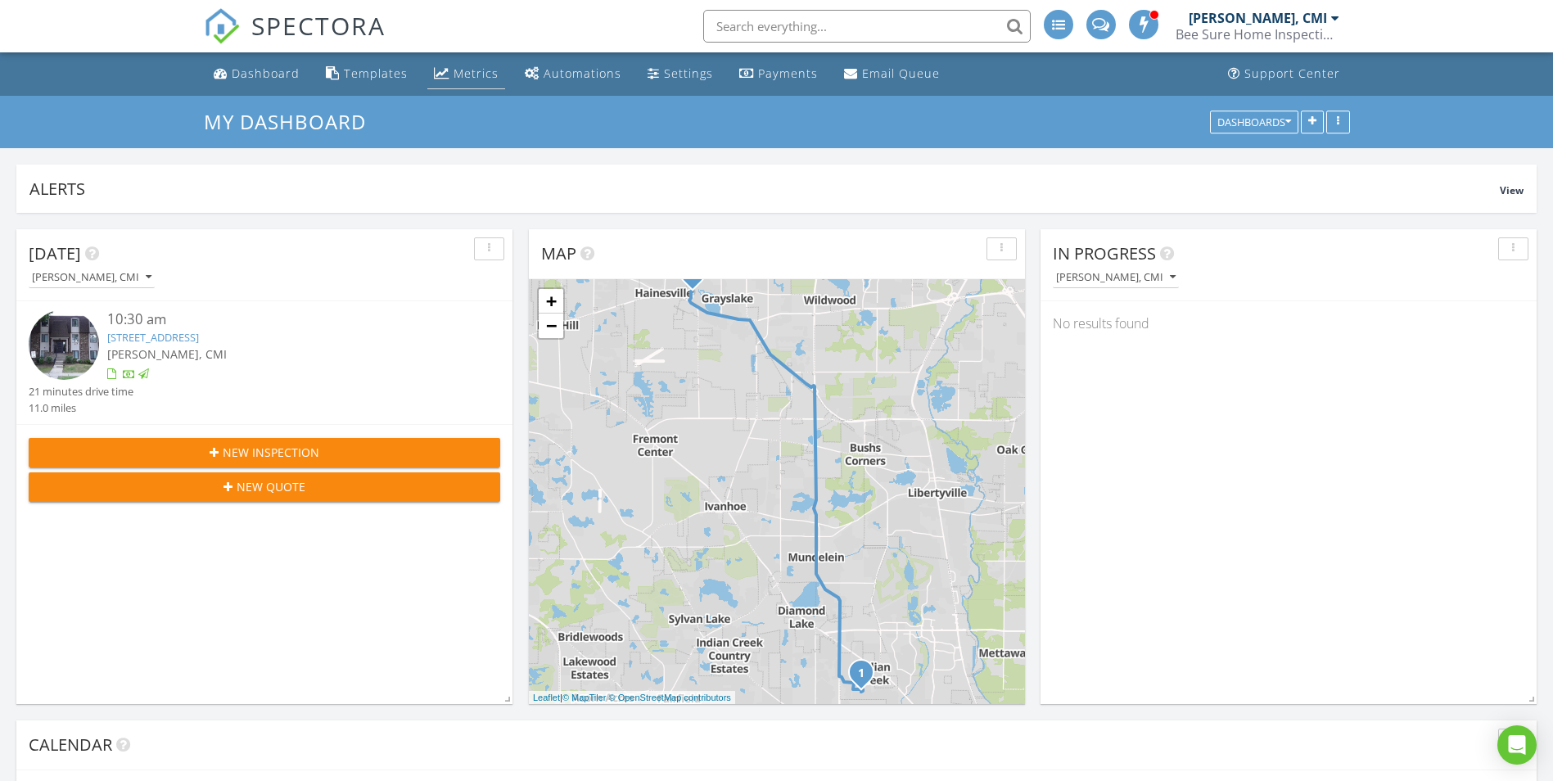
click at [454, 76] on div "Metrics" at bounding box center [476, 73] width 45 height 16
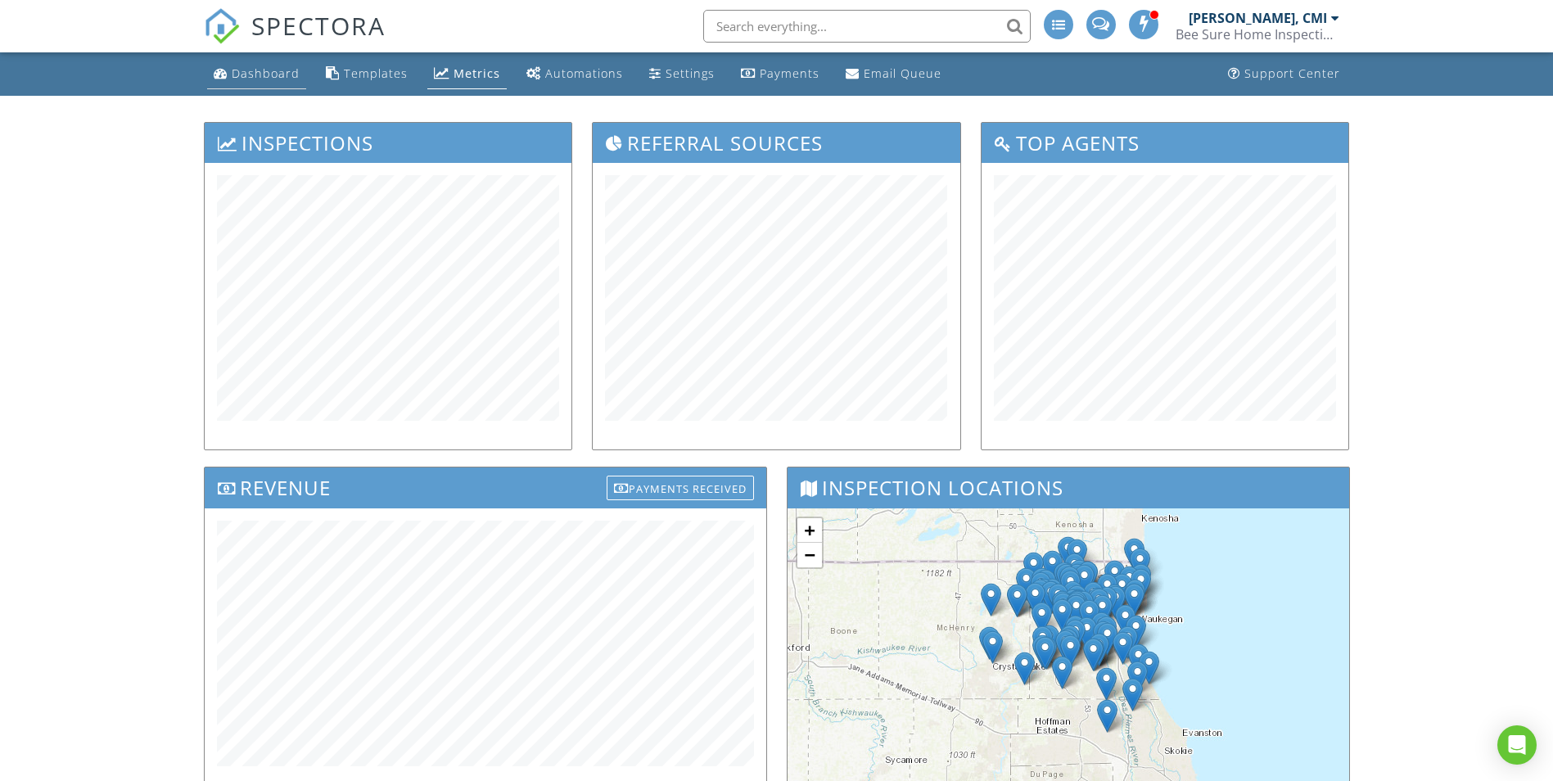
click at [251, 64] on link "Dashboard" at bounding box center [256, 74] width 99 height 30
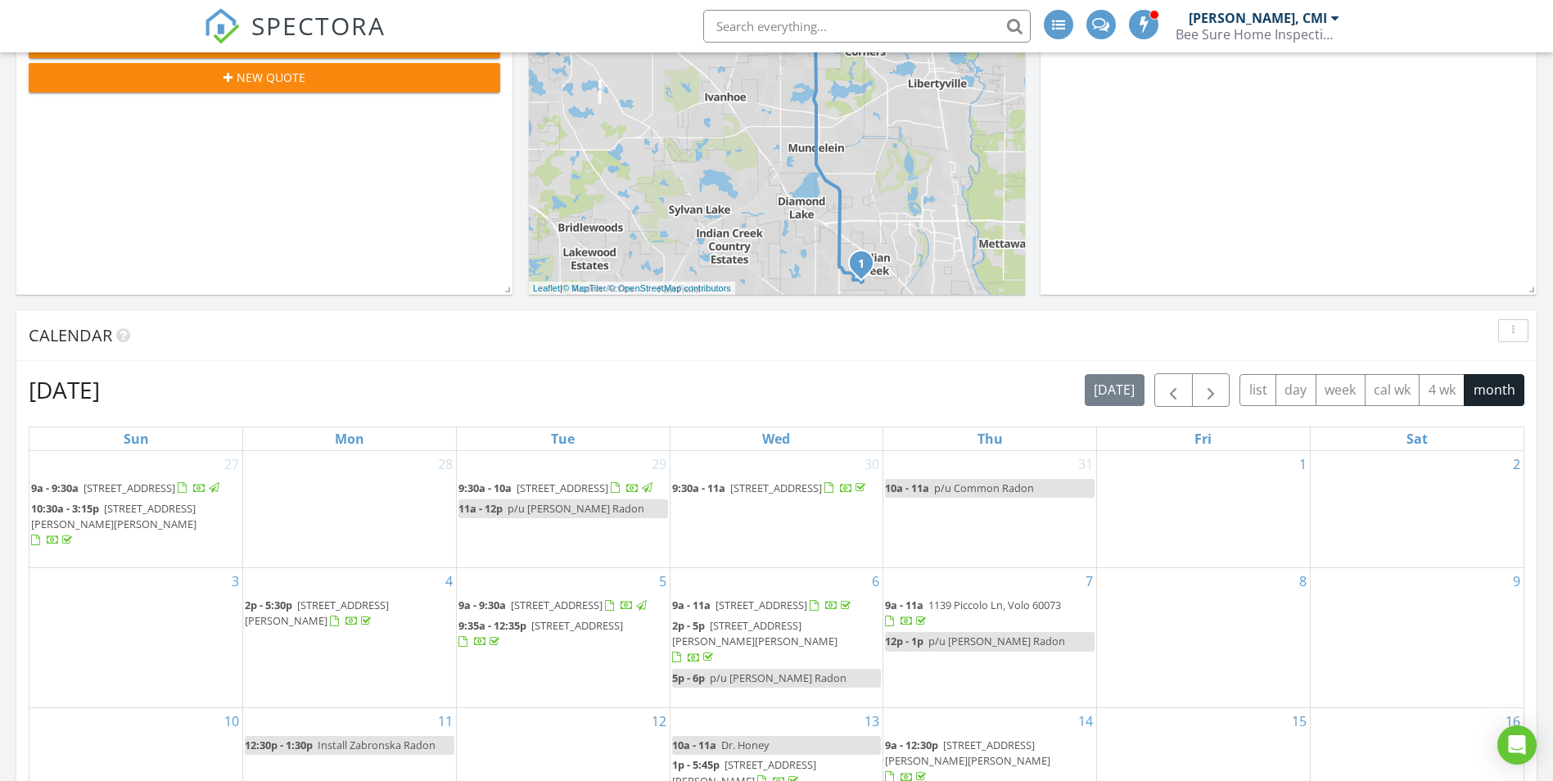
scroll to position [819, 0]
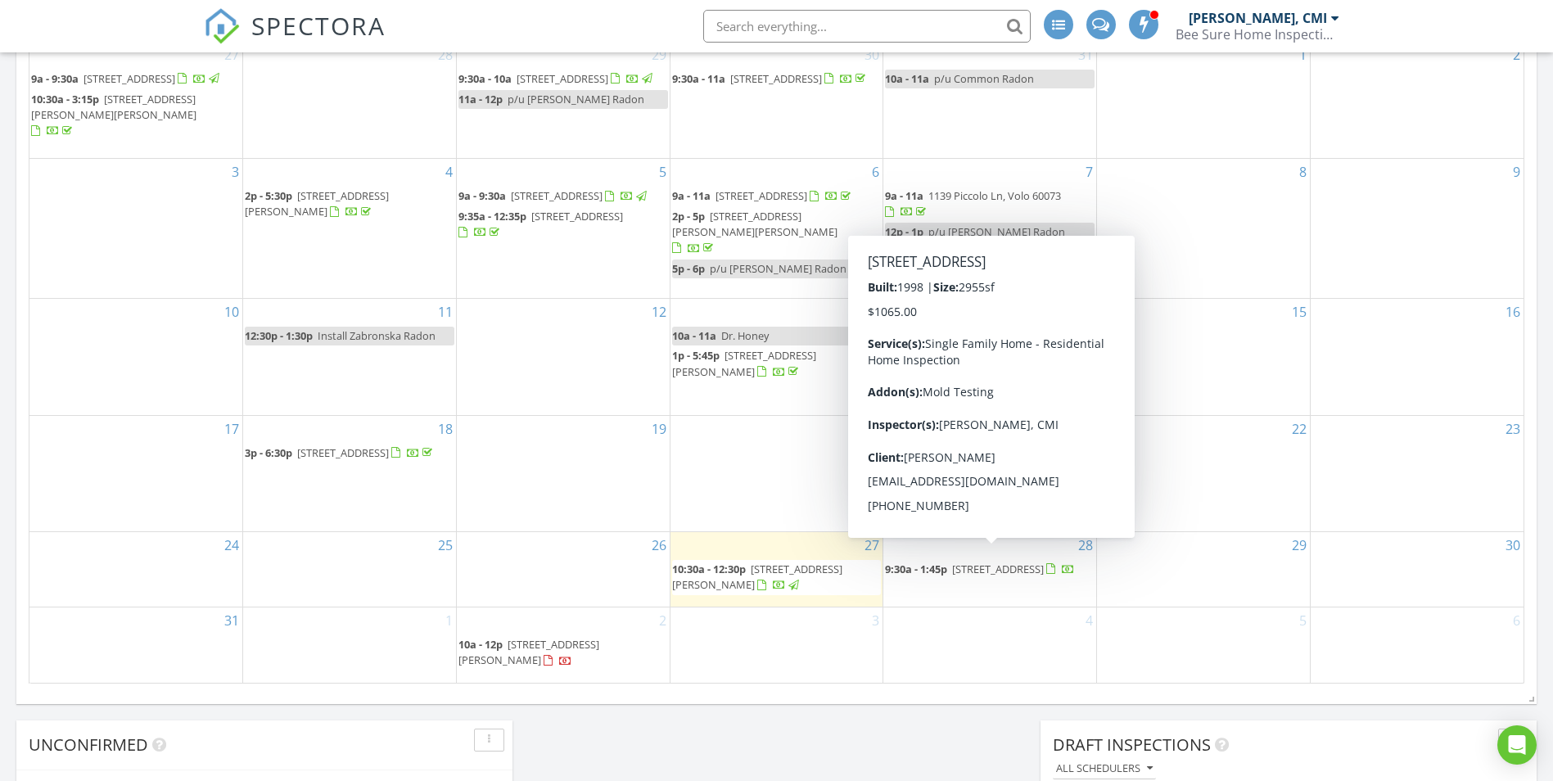
click at [1000, 563] on span "[STREET_ADDRESS]" at bounding box center [998, 569] width 92 height 15
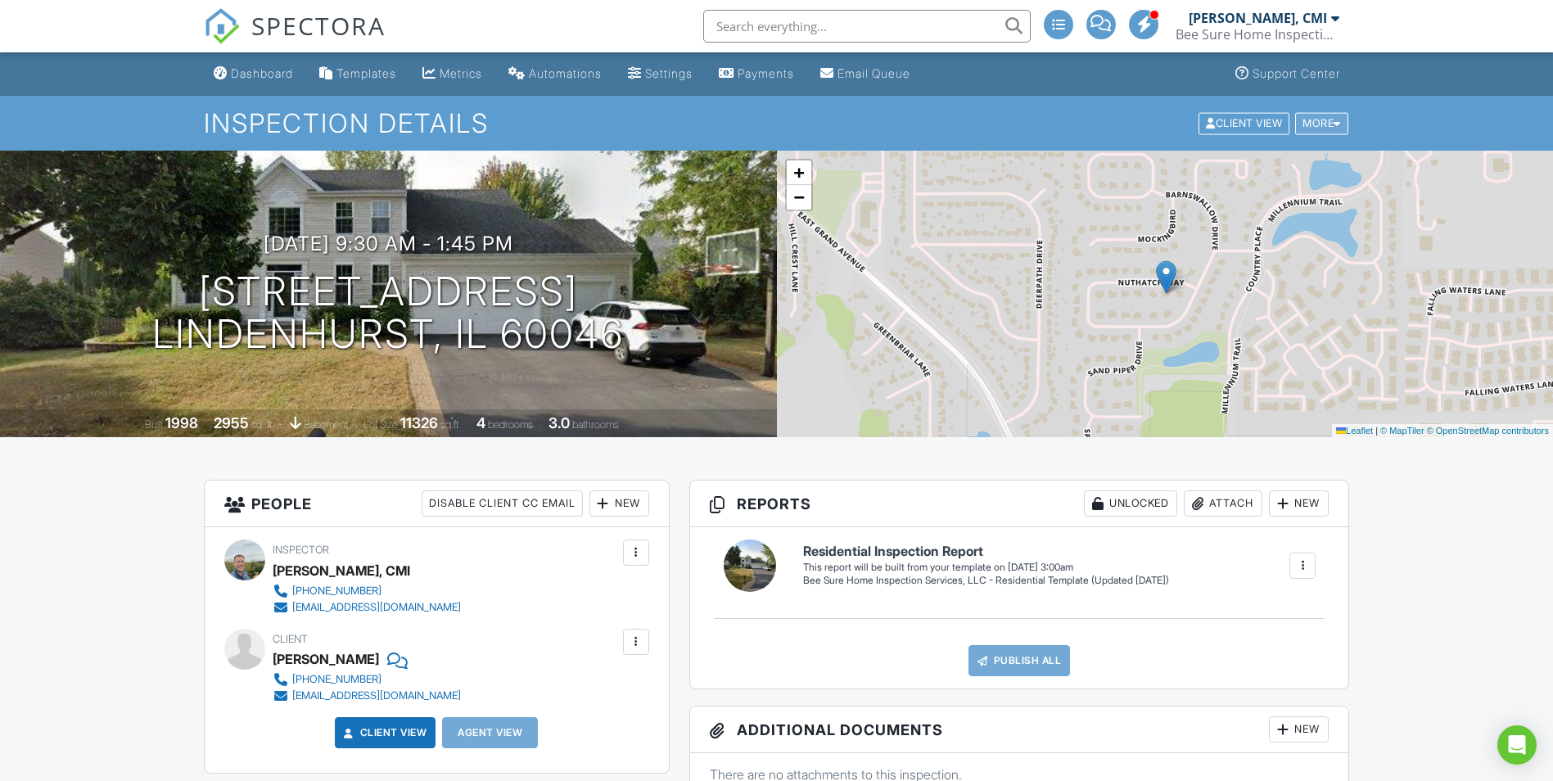
click at [1321, 128] on div "More" at bounding box center [1321, 123] width 53 height 22
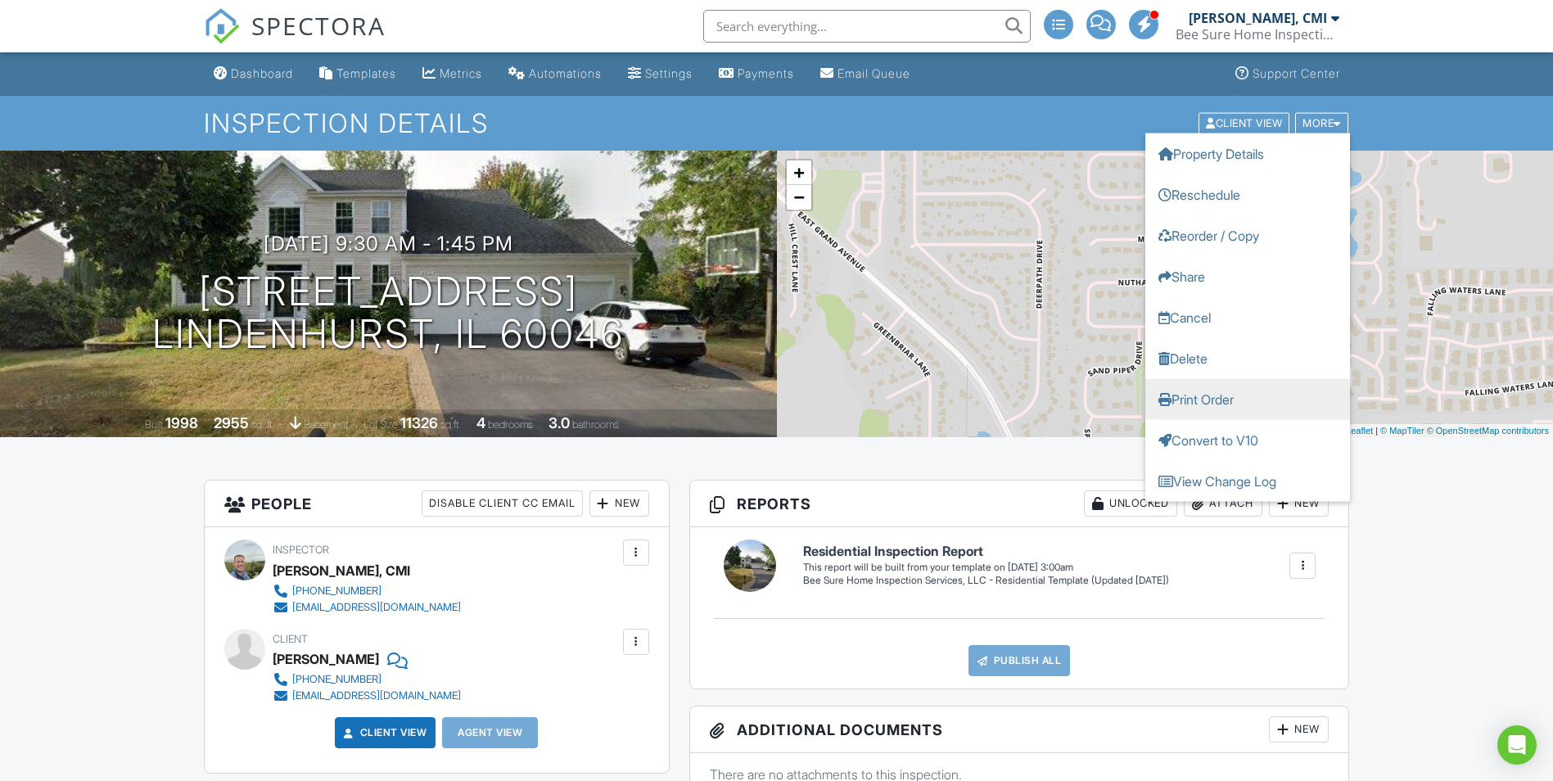
click at [1238, 404] on link "Print Order" at bounding box center [1247, 398] width 205 height 41
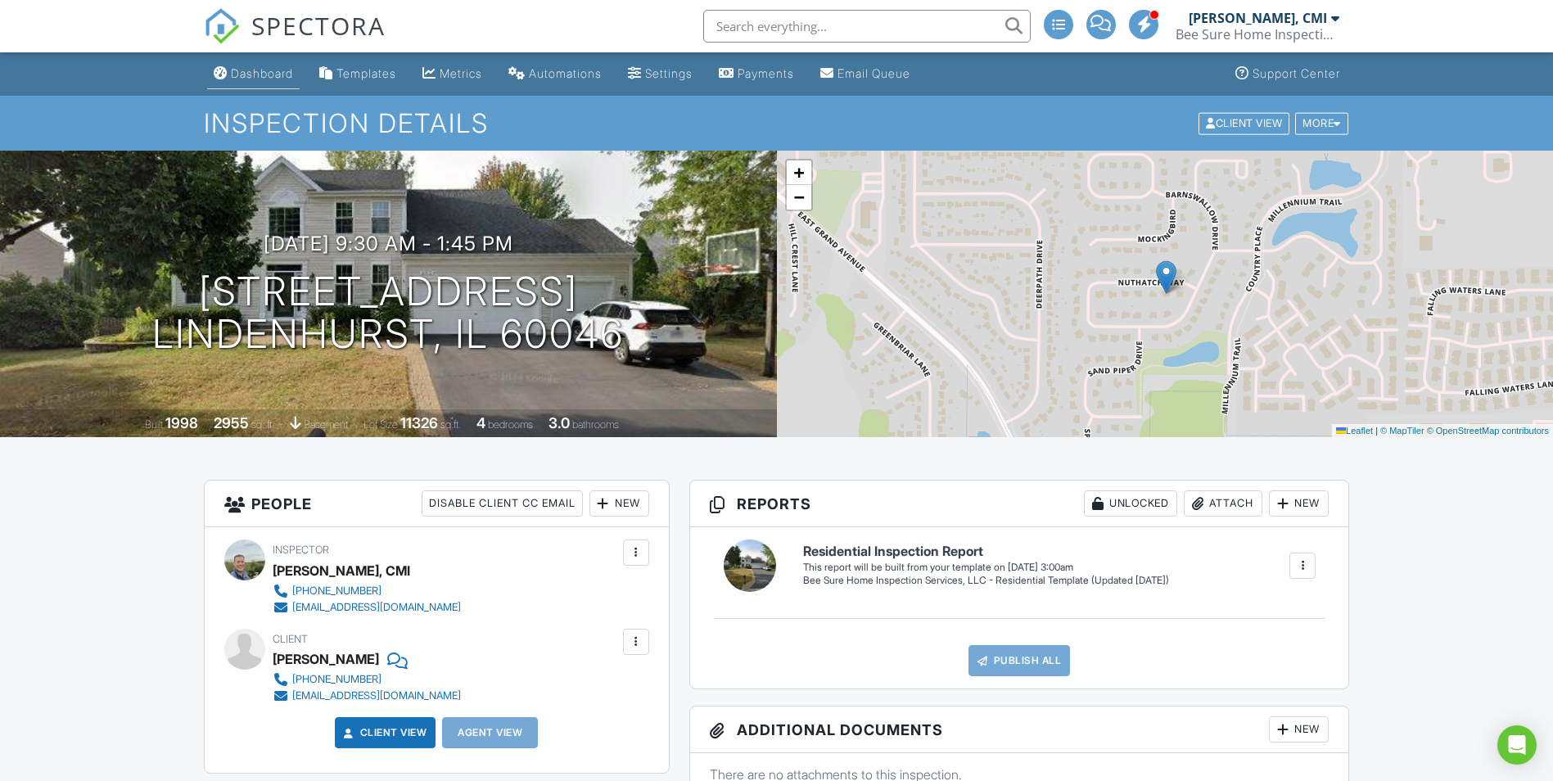
click at [280, 71] on div "Dashboard" at bounding box center [262, 73] width 62 height 14
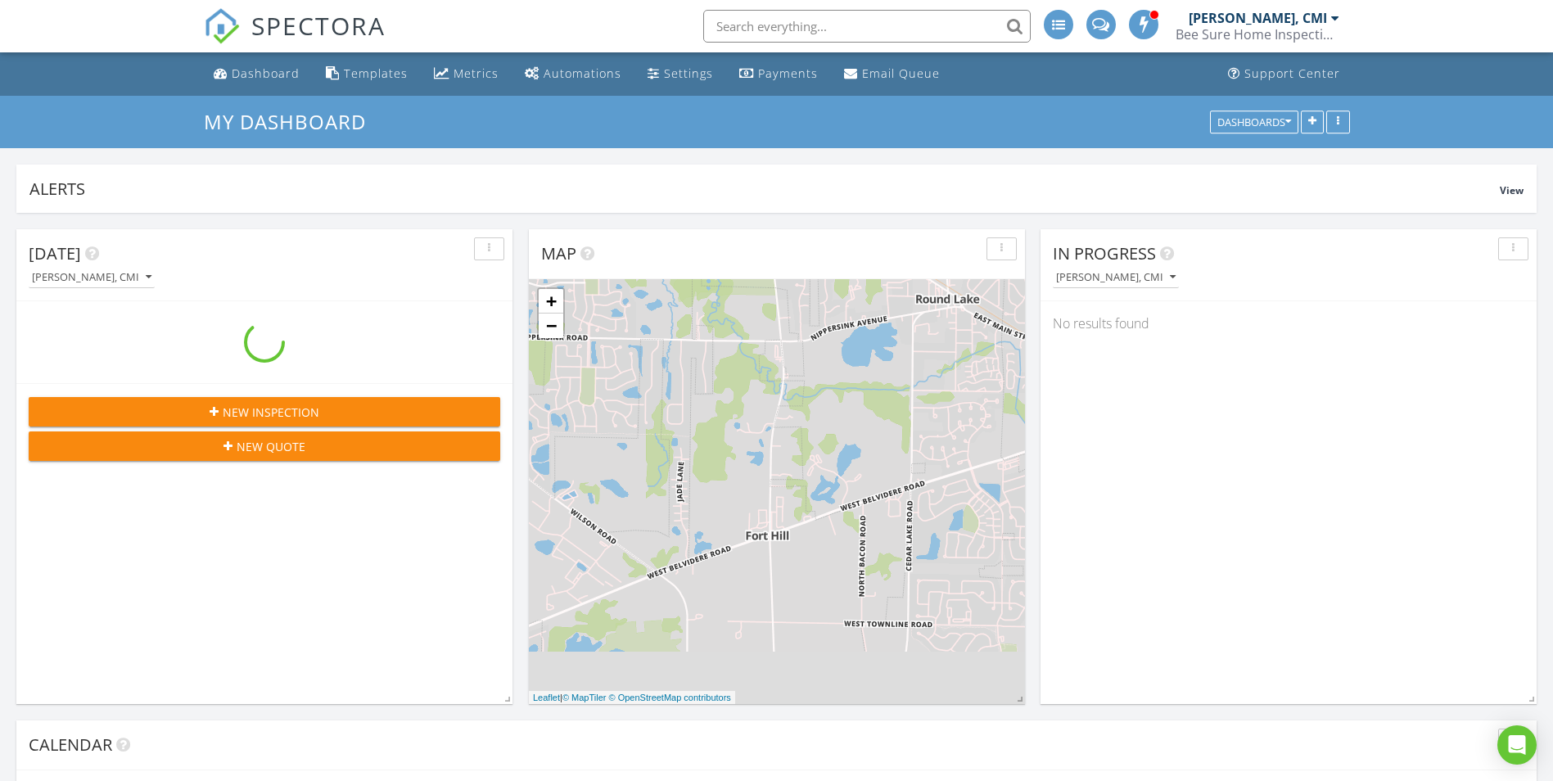
scroll to position [352, 496]
